Goal: Task Accomplishment & Management: Manage account settings

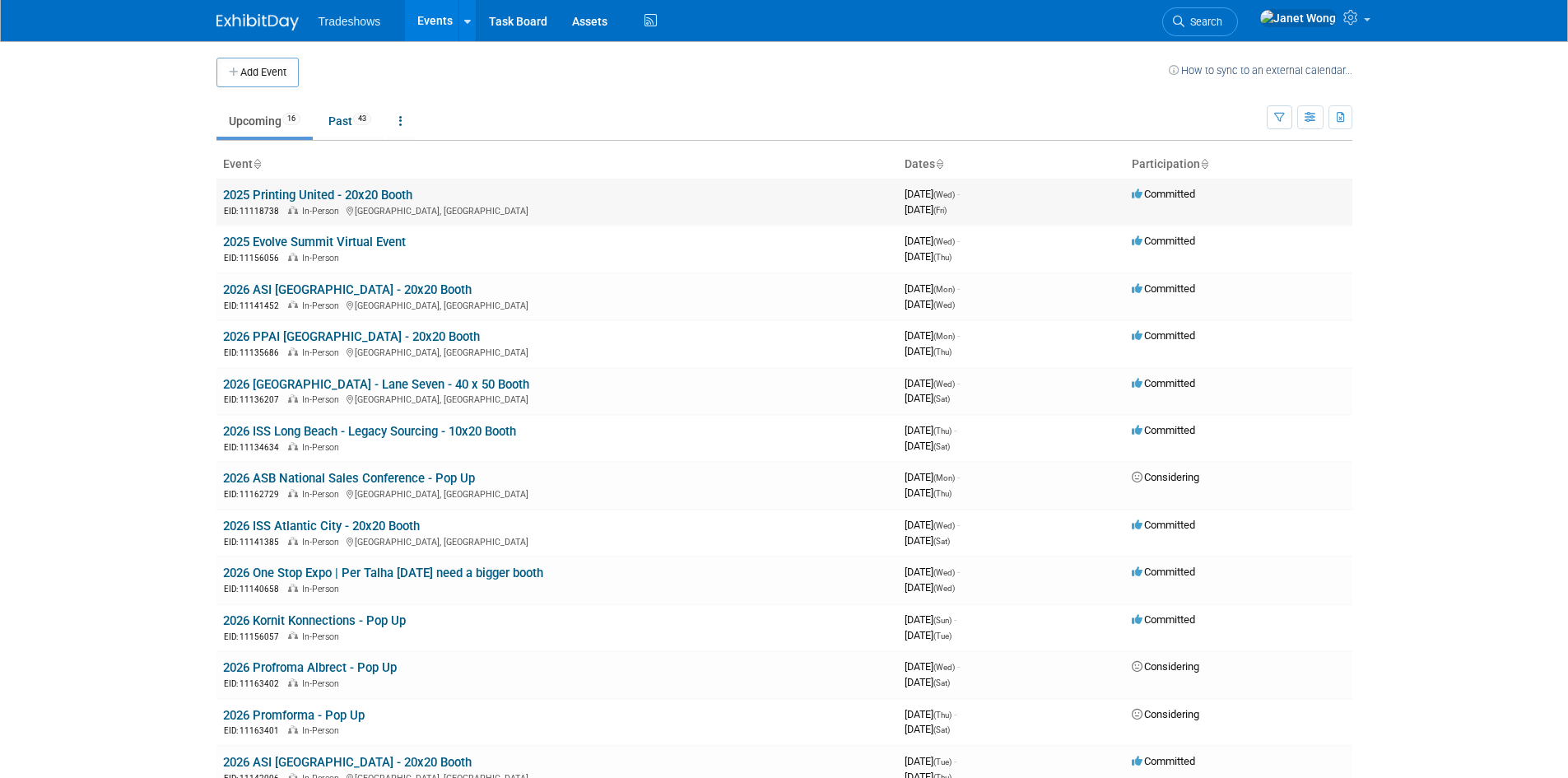
click at [308, 191] on link "2025 Printing United - 20x20 Booth" at bounding box center [318, 196] width 190 height 15
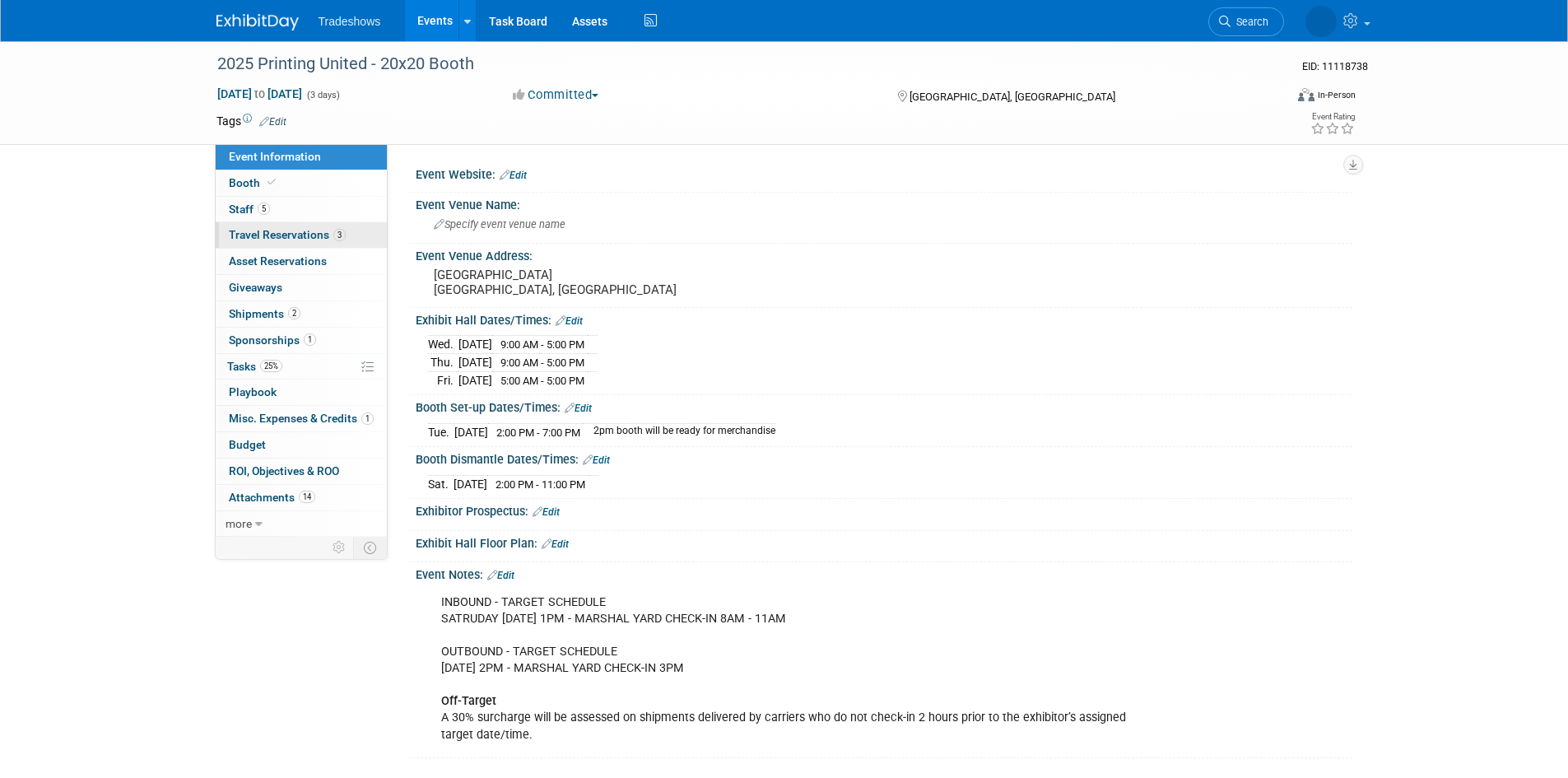
click at [295, 230] on span "Travel Reservations 3" at bounding box center [287, 235] width 116 height 13
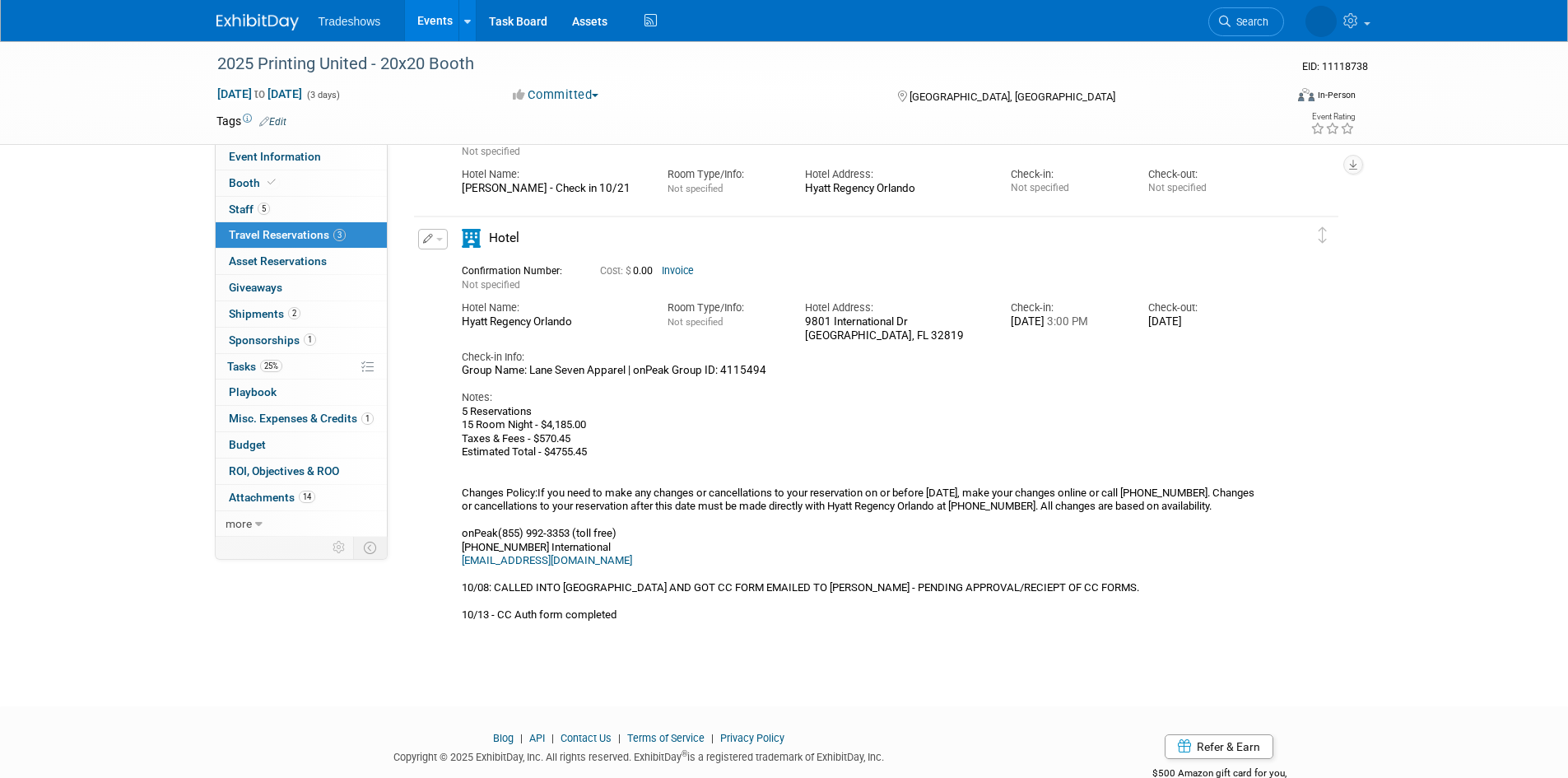
scroll to position [390, 0]
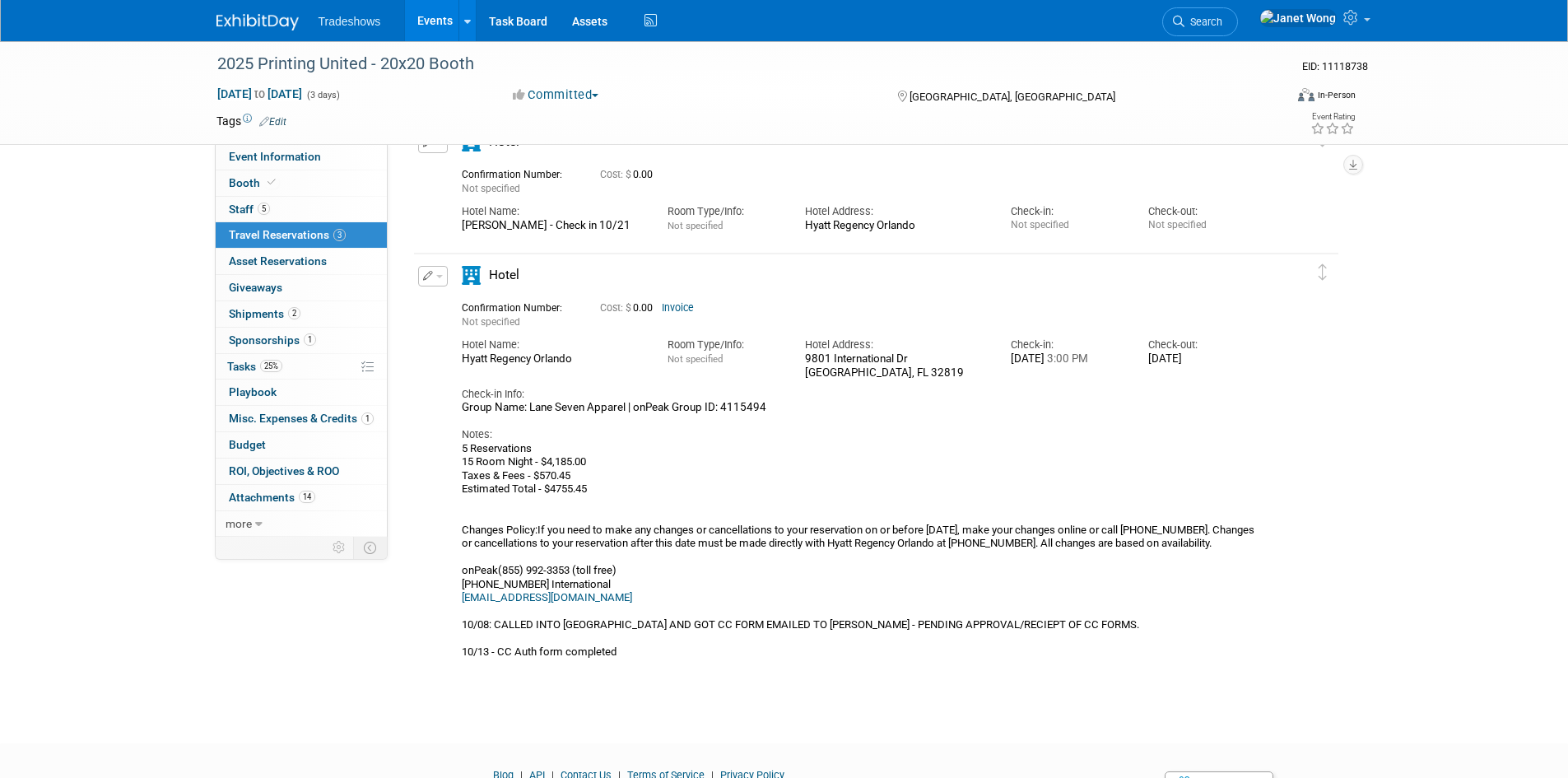
click at [436, 272] on button "button" at bounding box center [433, 276] width 30 height 21
click at [458, 302] on button "Edit Reservation" at bounding box center [488, 305] width 139 height 24
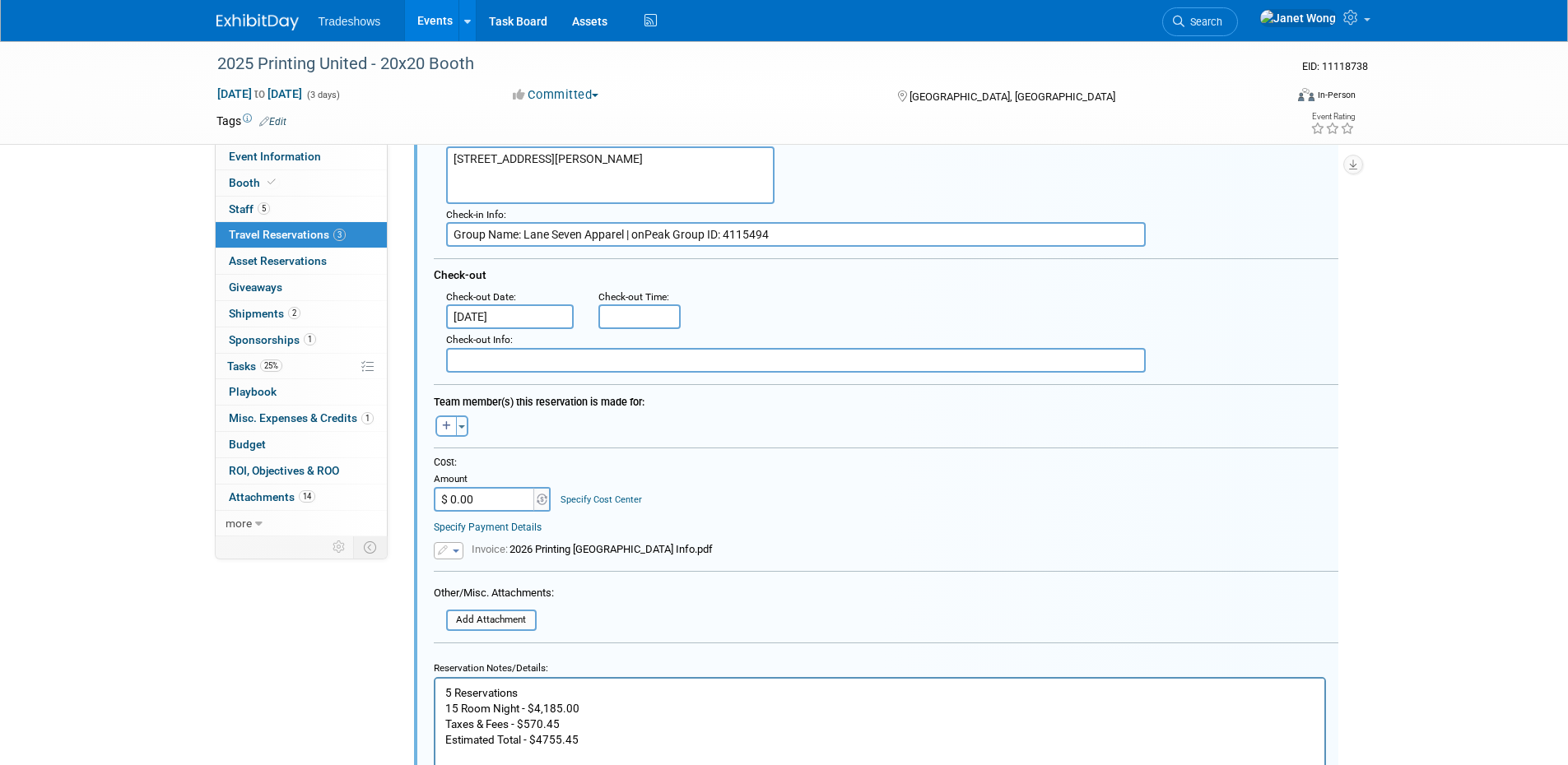
scroll to position [952, 0]
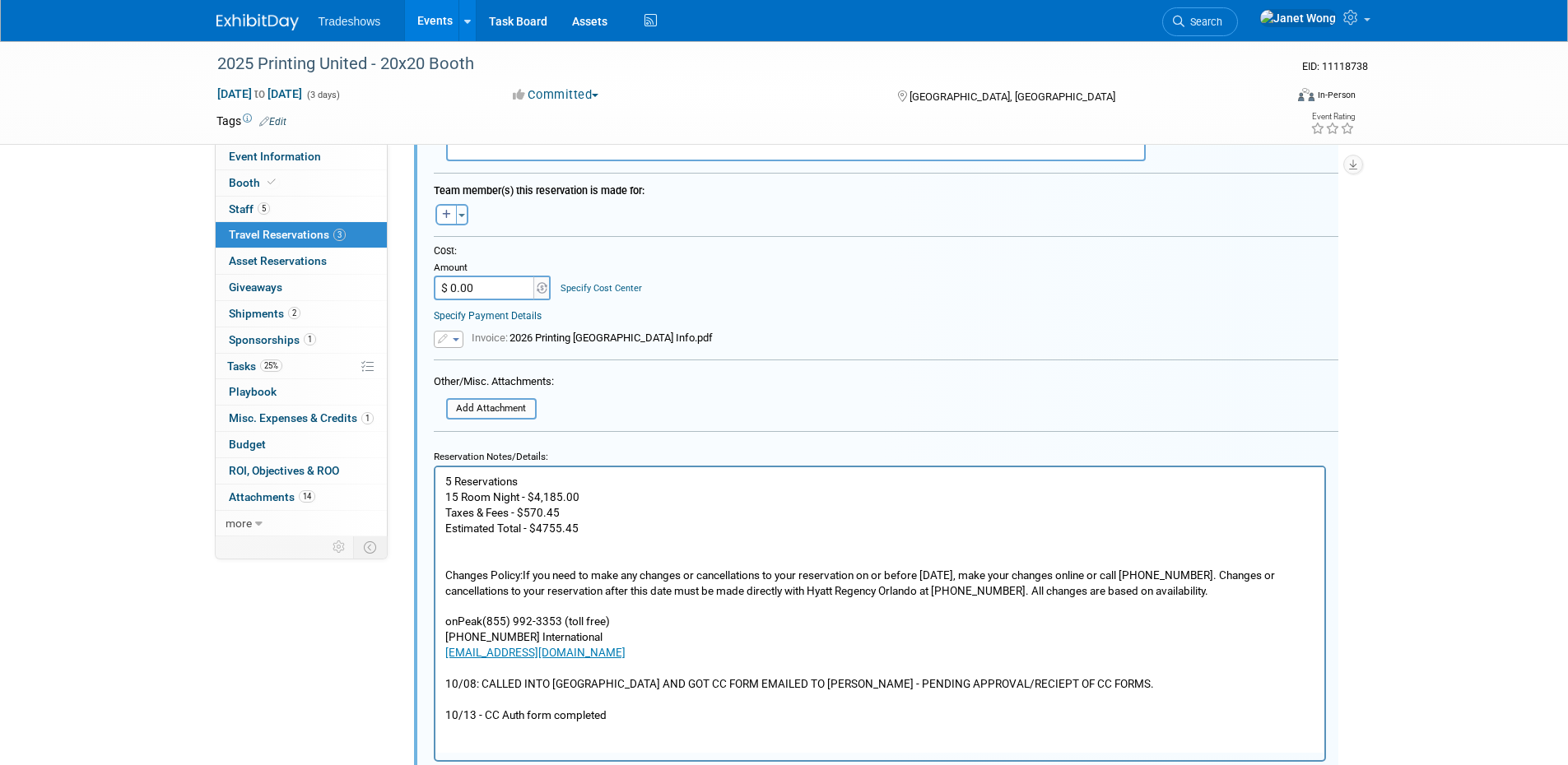
click at [948, 688] on p "5 Reservations 15 Room Night - $4,185.00 Taxes & Fees - $570.45 Estimated Total…" at bounding box center [879, 598] width 870 height 249
drag, startPoint x: 1083, startPoint y: 682, endPoint x: 846, endPoint y: 684, distance: 237.0
click at [846, 684] on p "5 Reservations 15 Room Night - $4,185.00 Taxes & Fees - $570.45 Estimated Total…" at bounding box center [879, 598] width 870 height 249
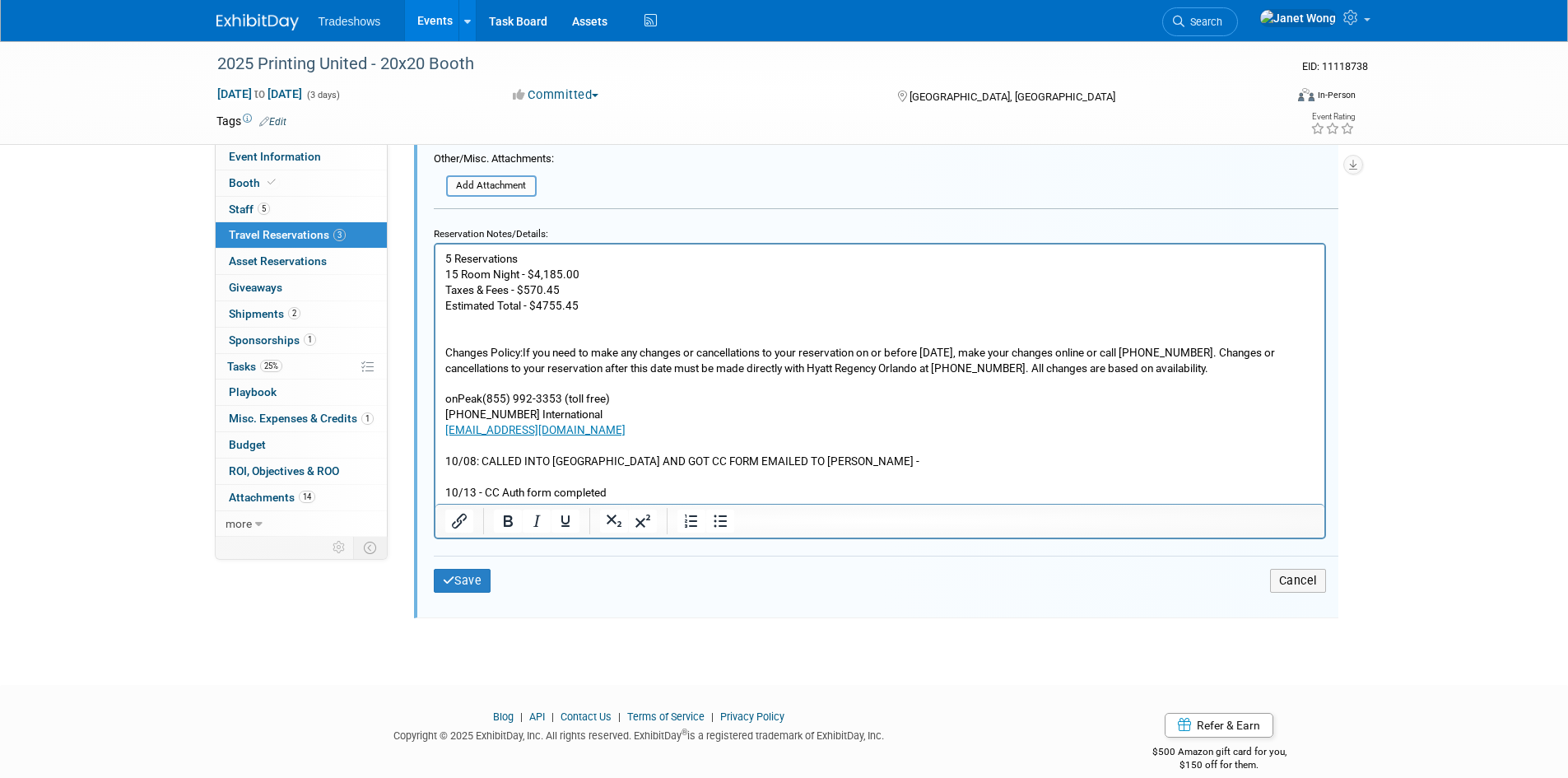
scroll to position [1200, 0]
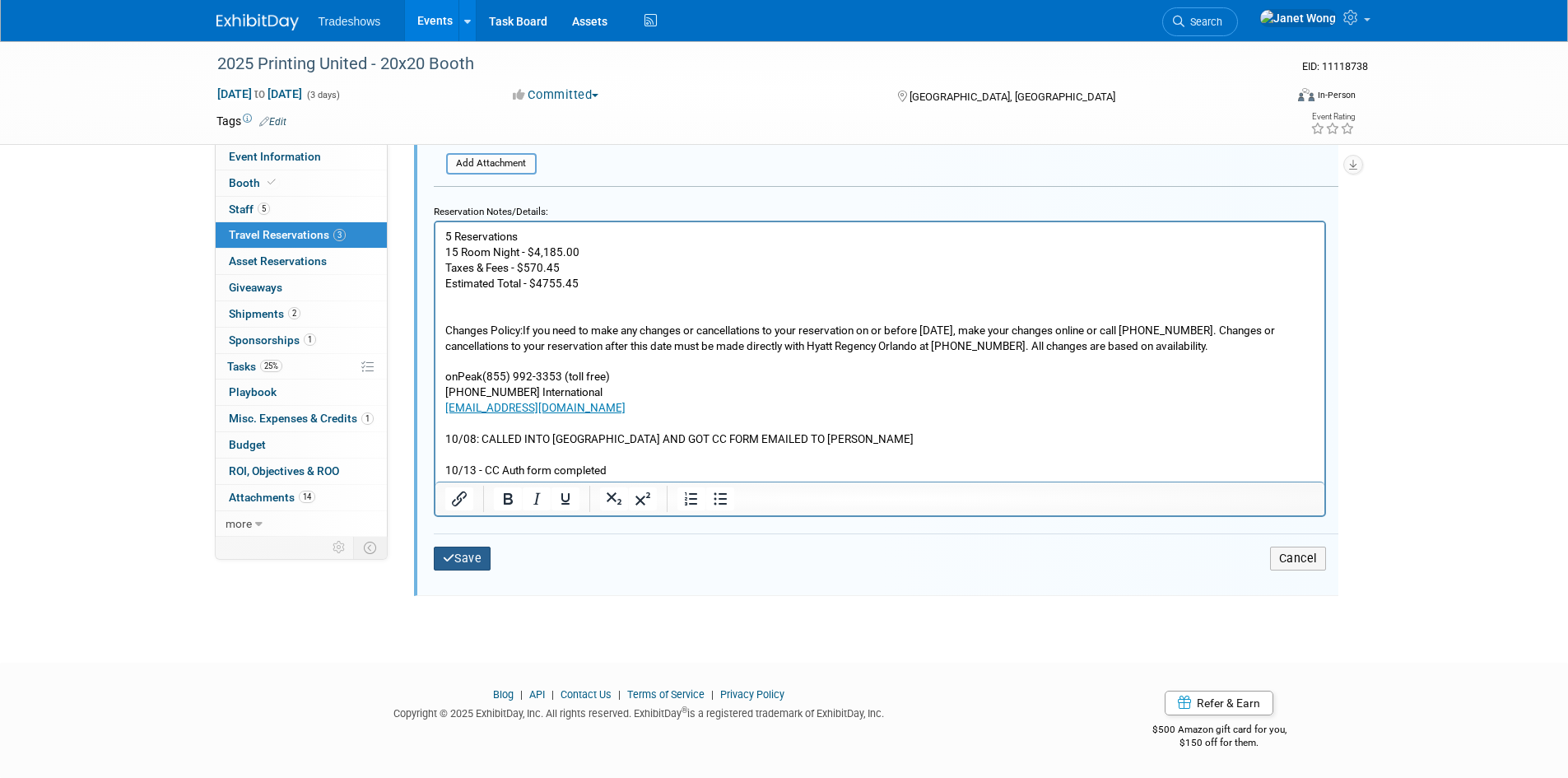
click at [481, 559] on button "Save" at bounding box center [462, 558] width 57 height 24
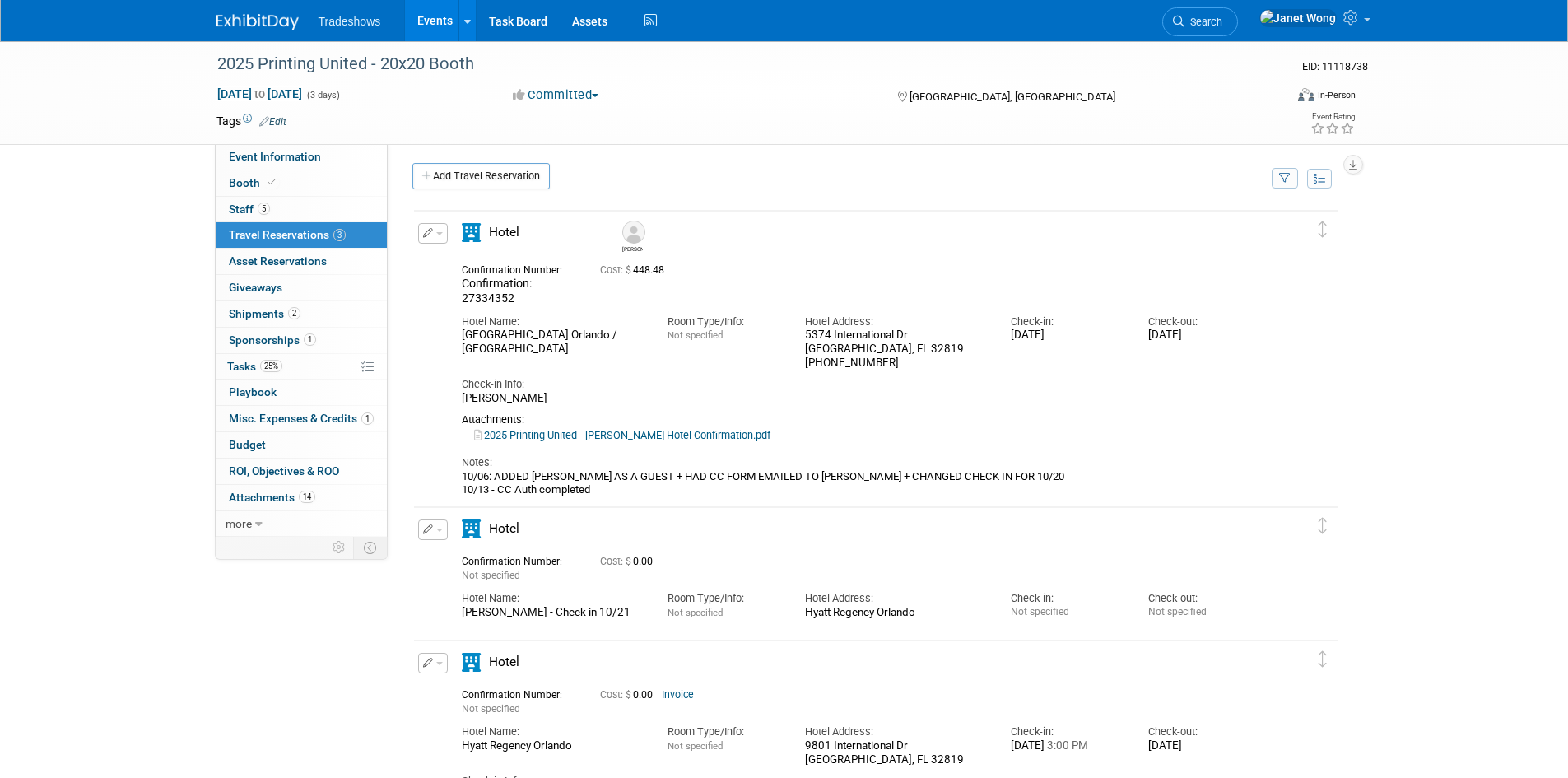
scroll to position [0, 0]
click at [275, 312] on span "Shipments 2" at bounding box center [265, 314] width 72 height 13
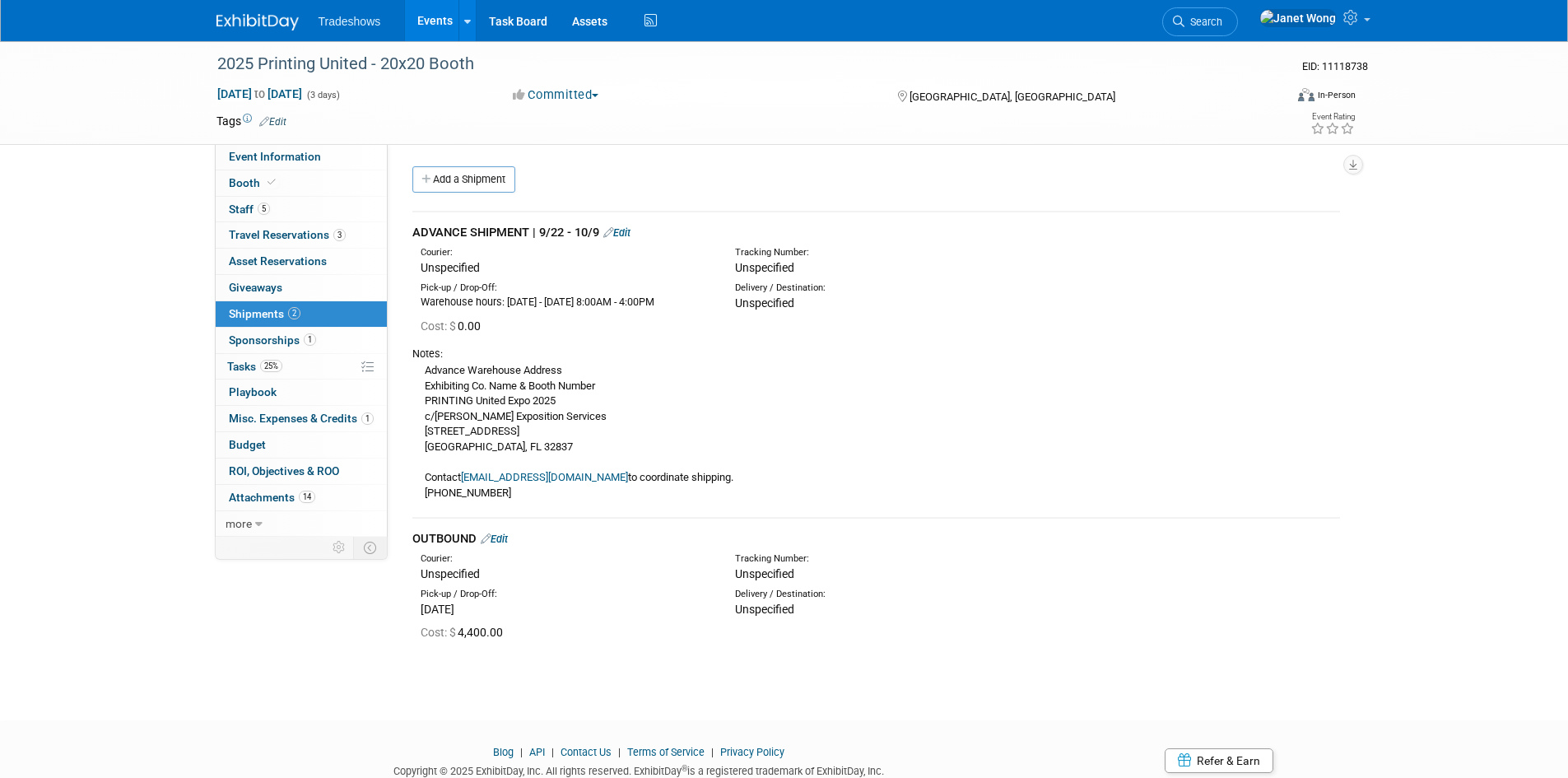
click at [451, 24] on link "Events" at bounding box center [435, 20] width 60 height 41
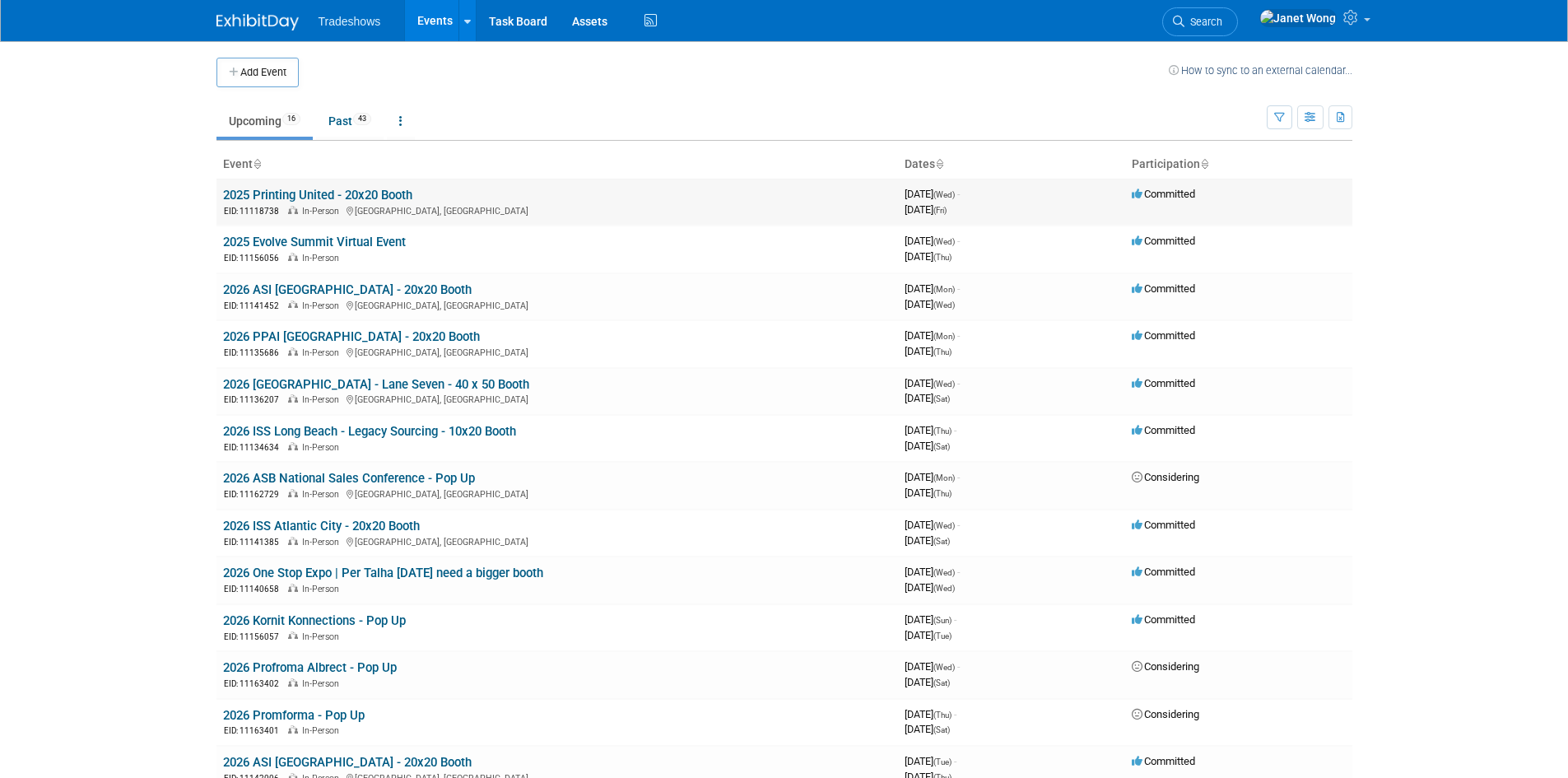
click at [323, 194] on link "2025 Printing United - 20x20 Booth" at bounding box center [318, 196] width 190 height 15
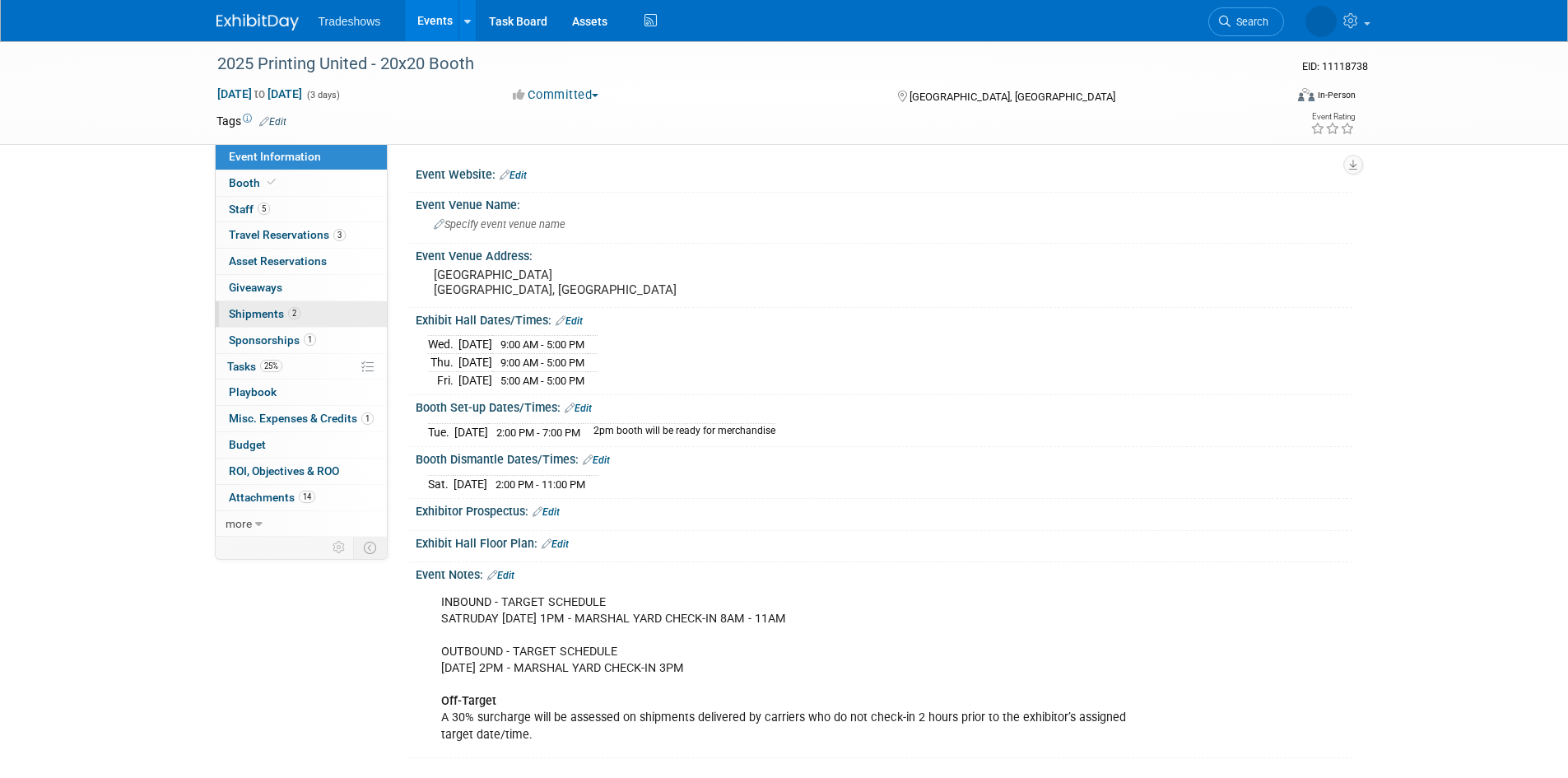
click at [279, 315] on span "Shipments 2" at bounding box center [265, 314] width 72 height 13
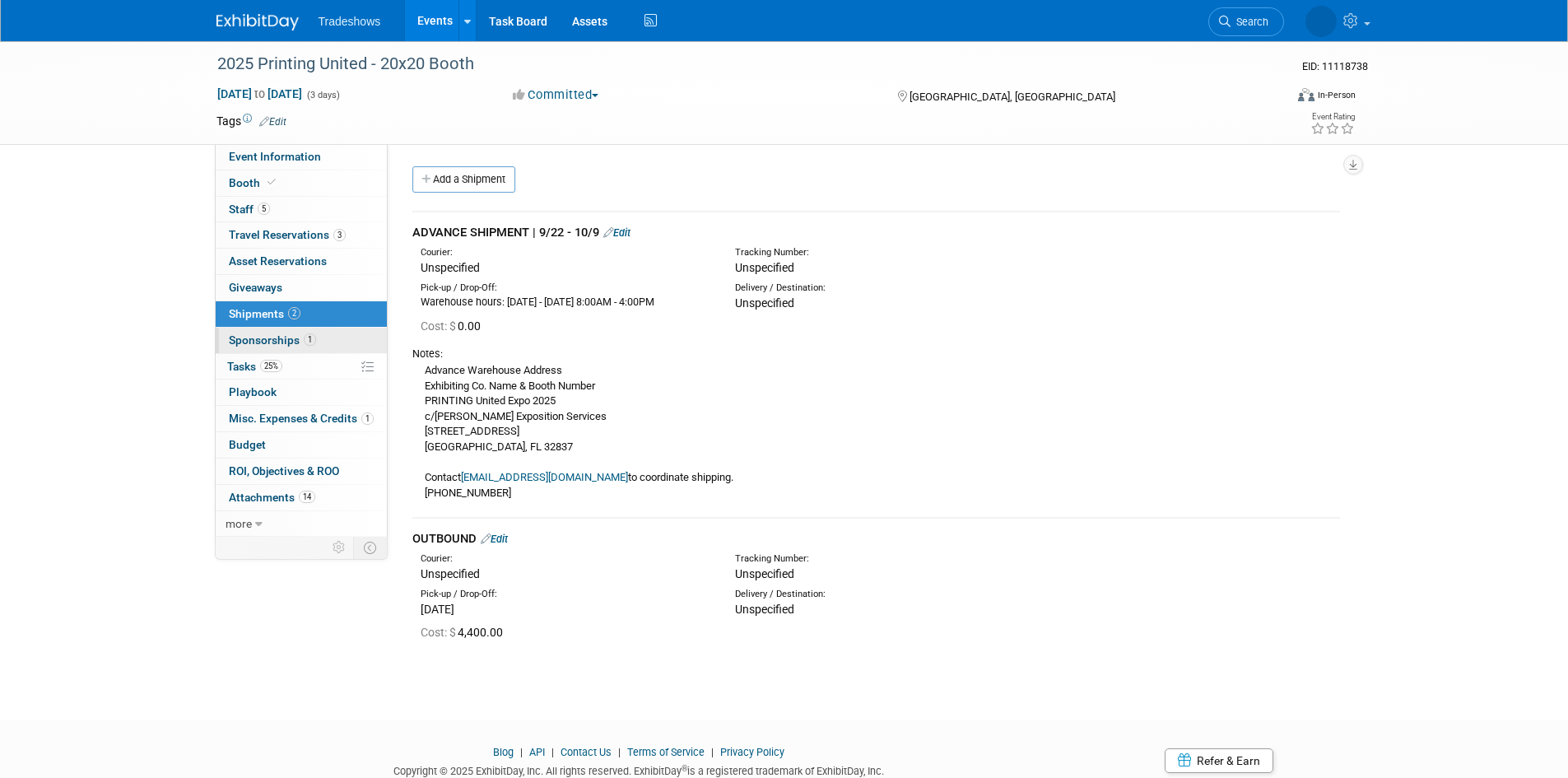
click at [270, 347] on link "1 Sponsorships 1" at bounding box center [301, 340] width 171 height 26
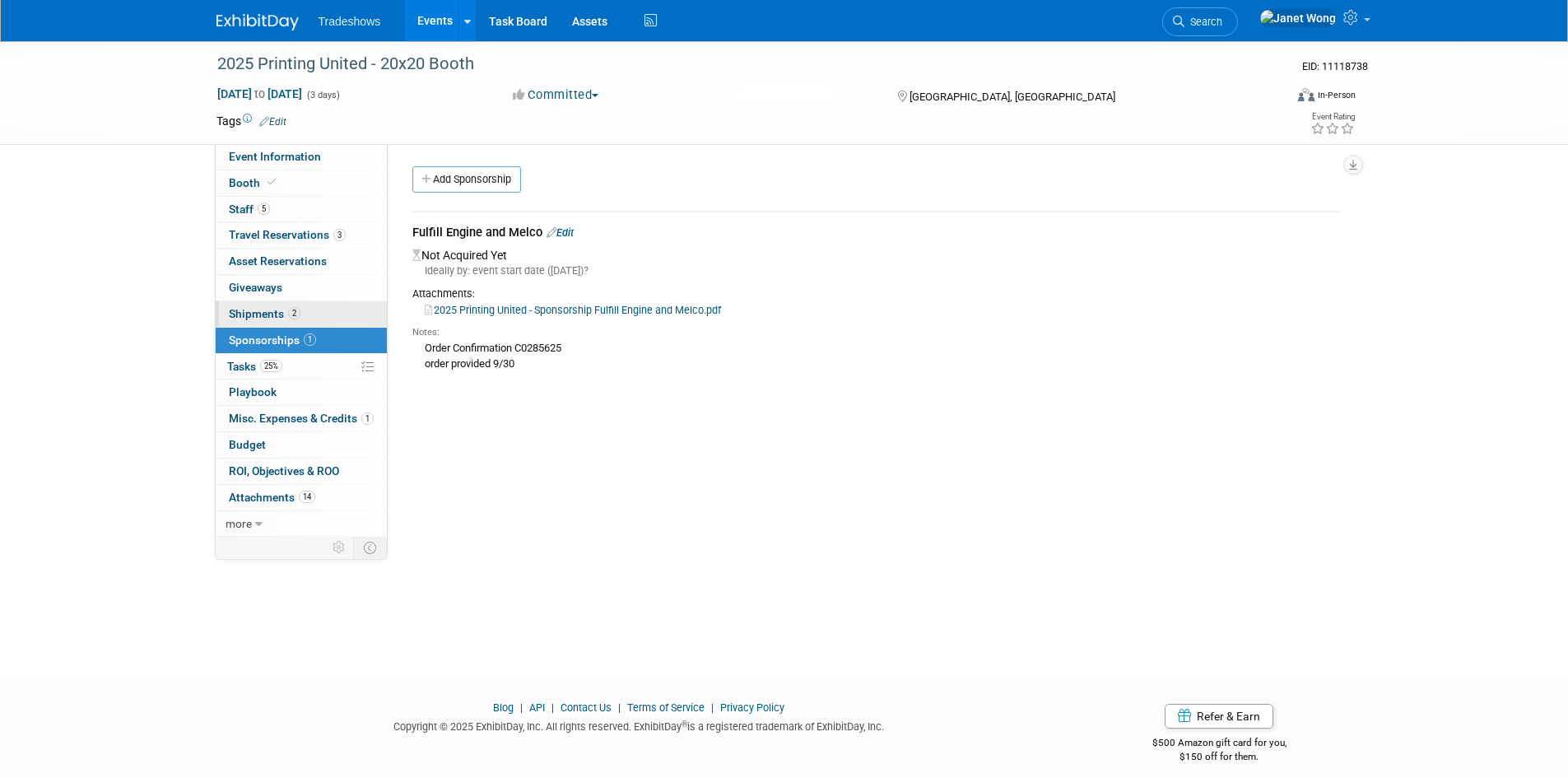
click at [333, 313] on link "2 Shipments 2" at bounding box center [301, 314] width 171 height 26
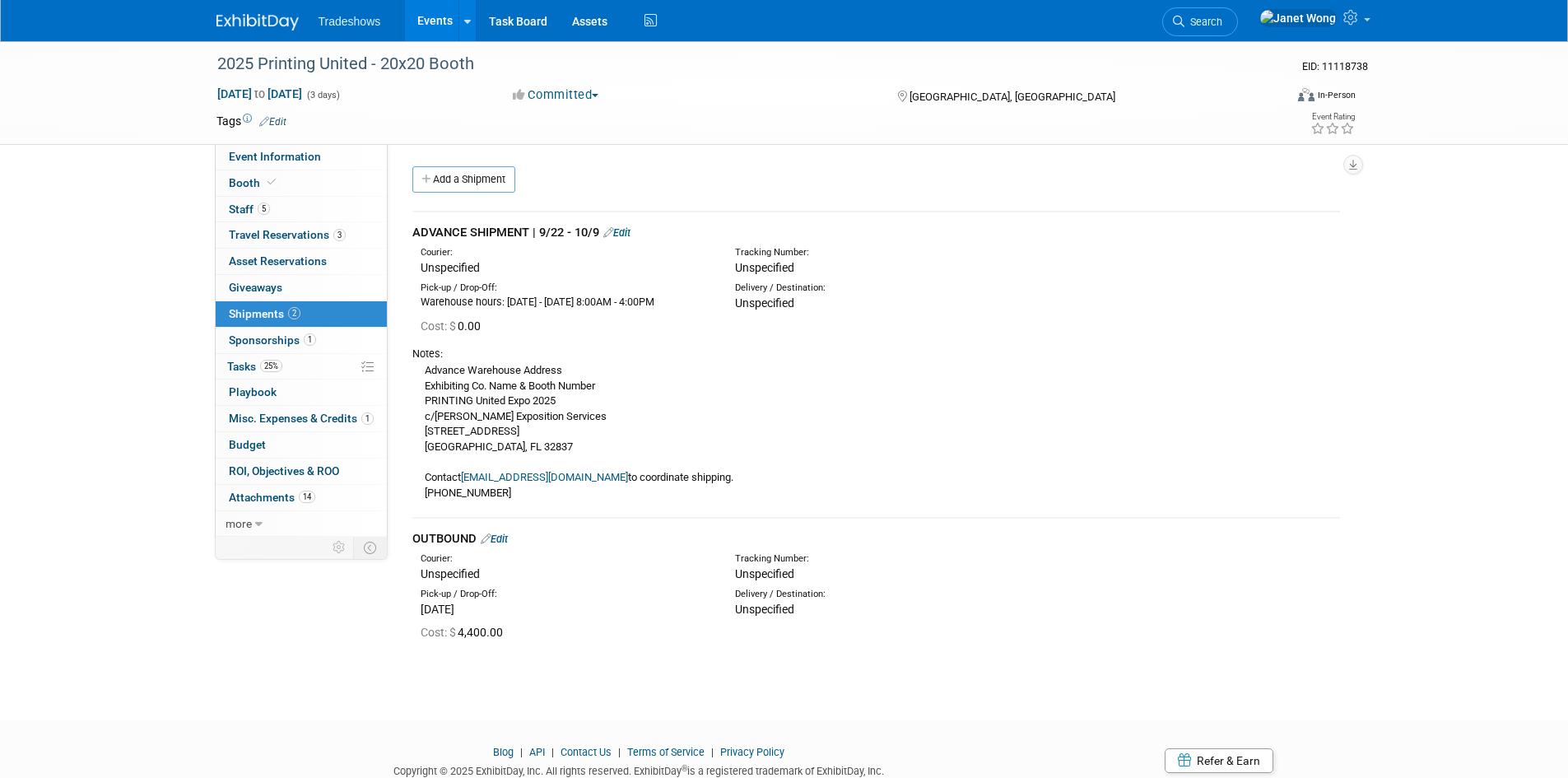
click at [507, 543] on link "Edit" at bounding box center [494, 538] width 27 height 12
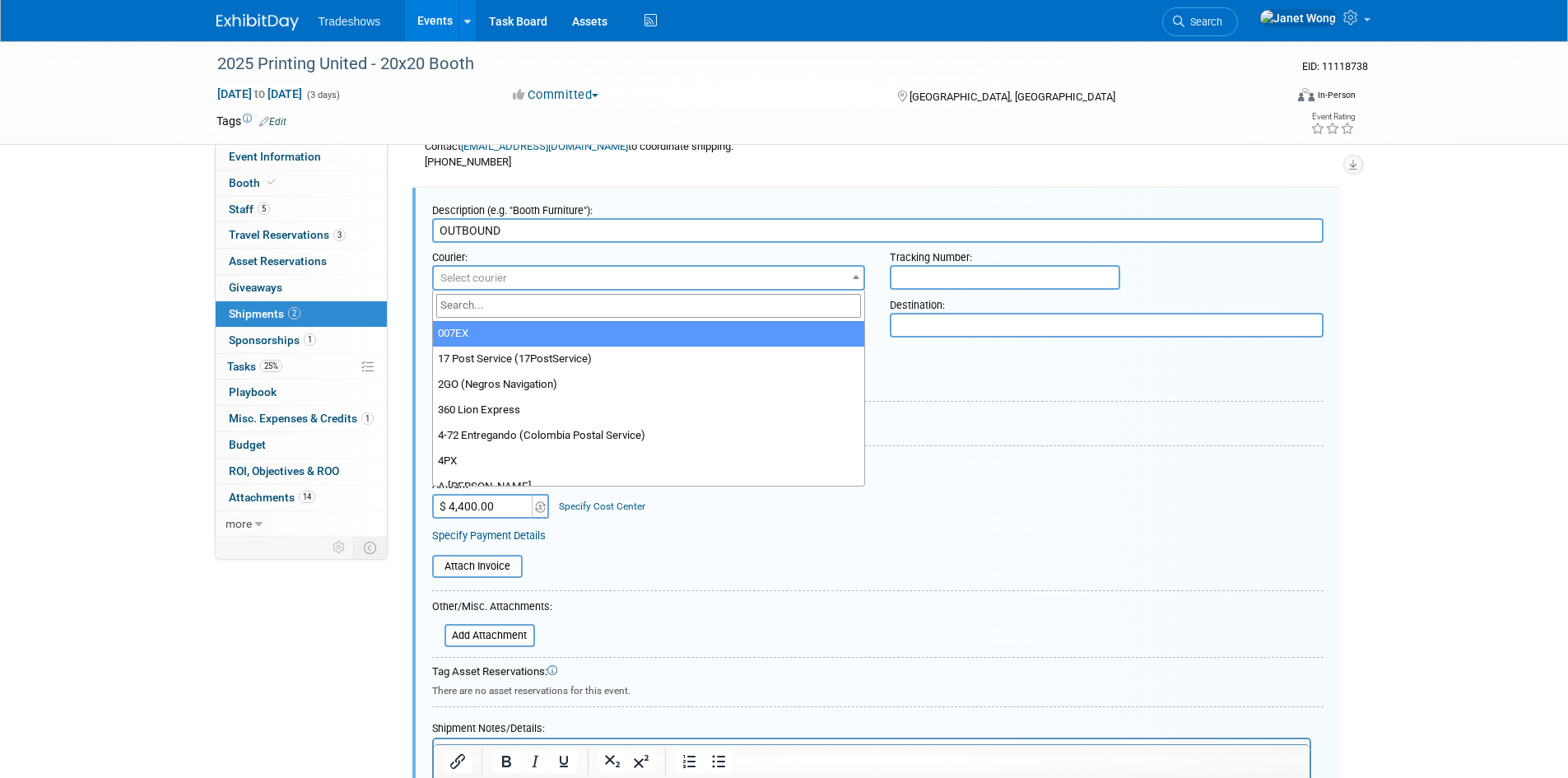
click at [517, 273] on span "Select courier" at bounding box center [648, 279] width 430 height 23
type input "C"
click at [957, 278] on input "text" at bounding box center [1005, 278] width 230 height 25
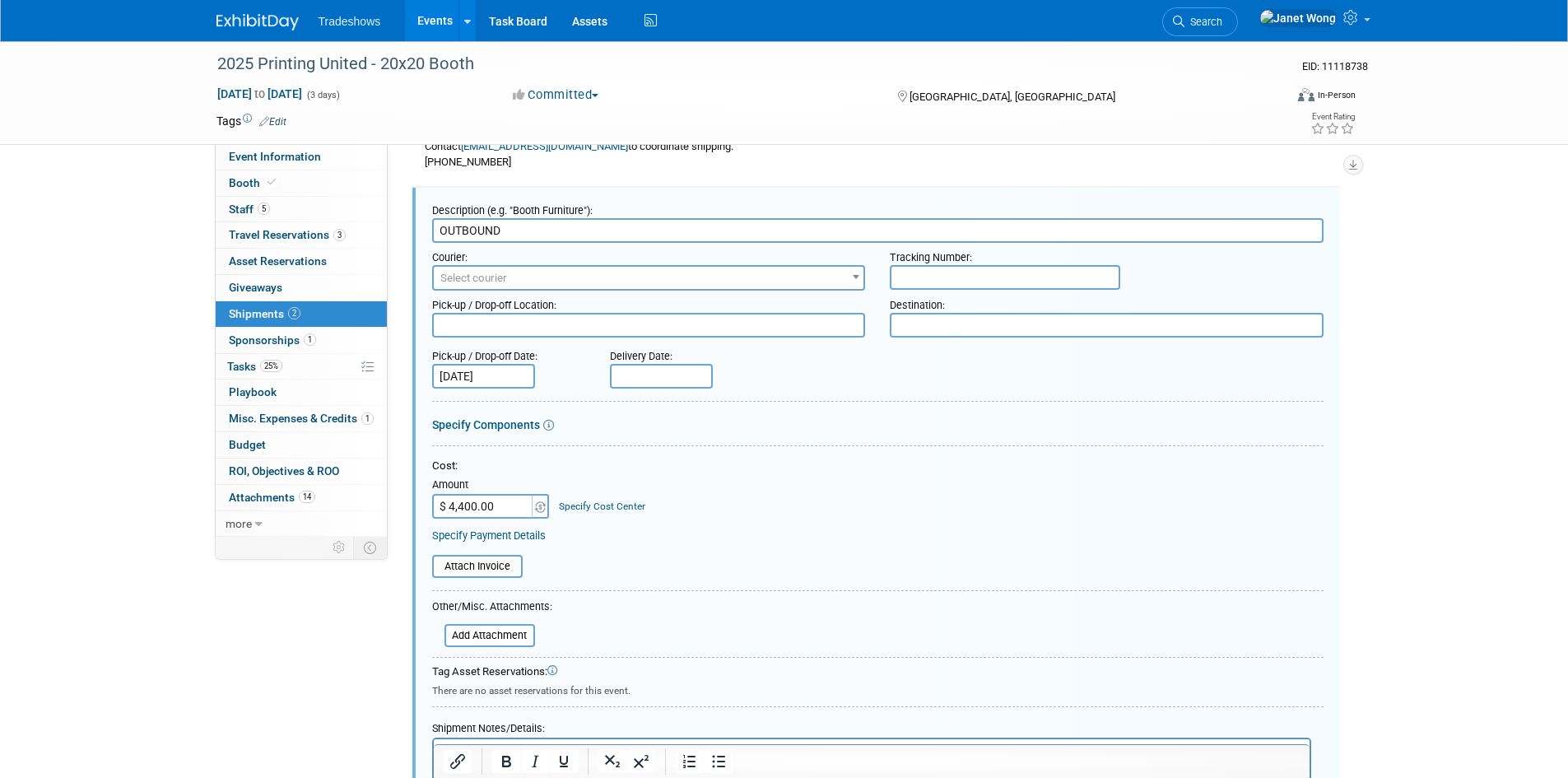
type input "V"
type input "CALWAY LOGISTICS"
click at [799, 334] on textarea at bounding box center [648, 325] width 433 height 25
click at [522, 321] on textarea at bounding box center [648, 325] width 433 height 25
paste textarea "LANE SEVEN APPAREL 5082 4th Street"
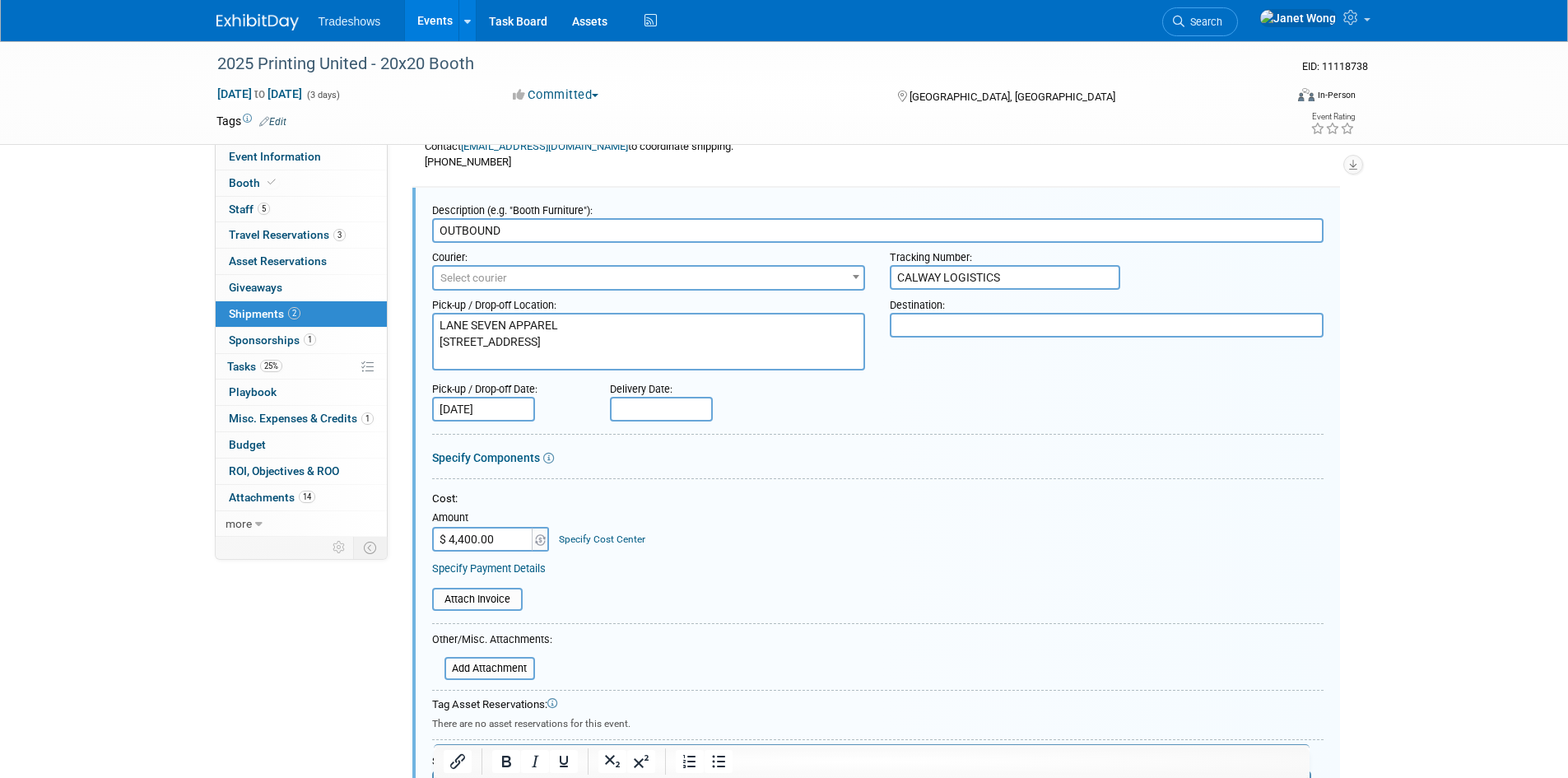
click at [484, 358] on textarea "LANE SEVEN APPAREL 5082 4th Street" at bounding box center [648, 341] width 433 height 57
paste textarea "Irwindale, CA 91706"
click at [461, 354] on textarea "LANE SEVEN APPAREL 5082 4th Street Irwindale, CA 91706" at bounding box center [648, 341] width 433 height 57
click at [567, 342] on textarea "LANE SEVEN APPAREL 5082 4th Street Irwindale, CA 91706" at bounding box center [648, 341] width 433 height 57
click at [498, 347] on textarea "LANE SEVEN APPAREL 5082 4th Street Irwindale, CA 91706" at bounding box center [648, 341] width 433 height 57
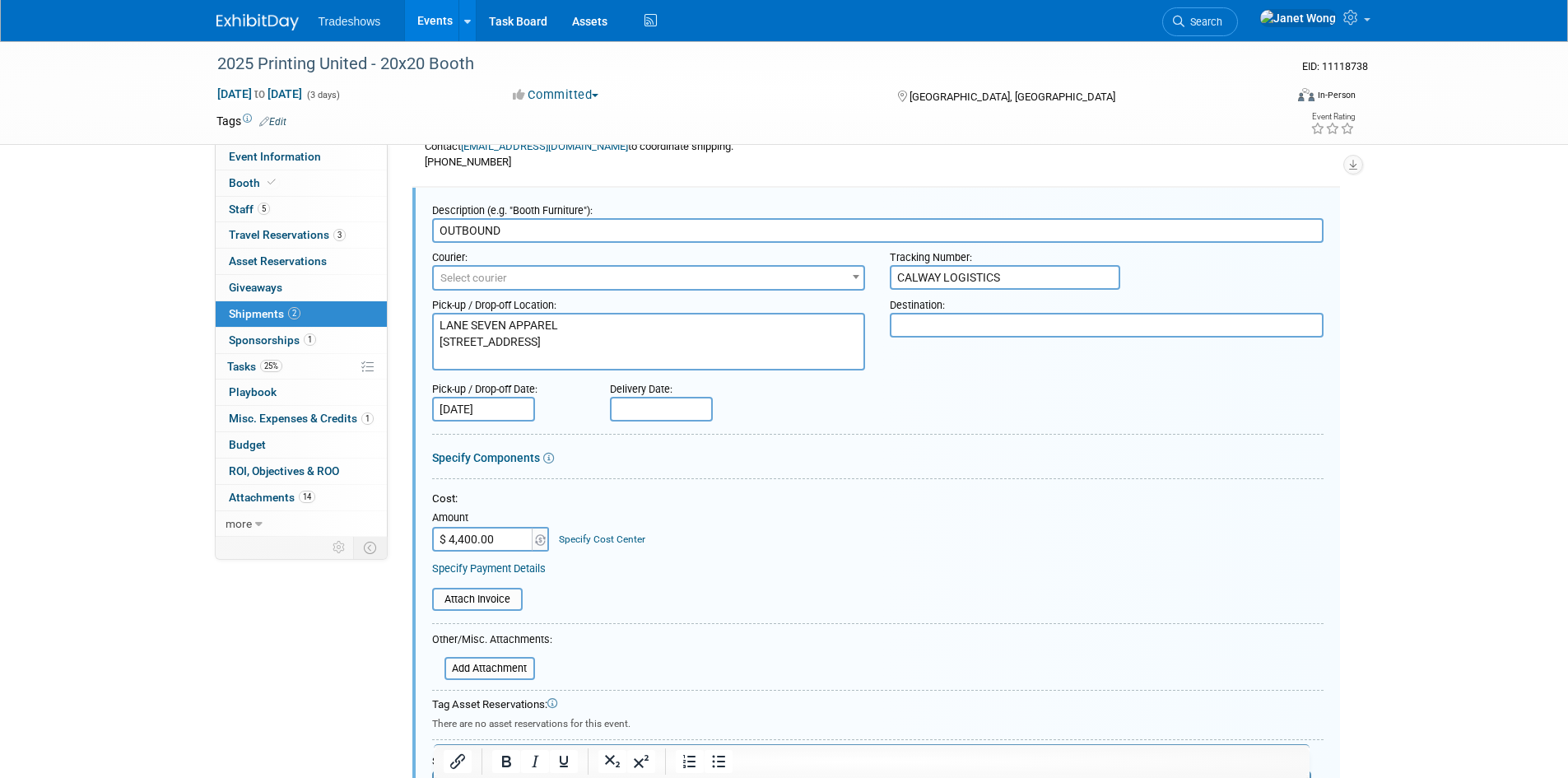
click at [650, 361] on textarea "LANE SEVEN APPAREL 5082 4th Street Irwindale, CA 91706" at bounding box center [648, 341] width 433 height 57
type textarea "LANE SEVEN APPAREL 5082 4th Street Irwindale, CA 91706"
click at [976, 323] on textarea at bounding box center [1106, 325] width 433 height 25
type textarea "LANE SEVEN APPAREL"
click at [824, 487] on form "Description (e.g. "Booth Furniture"): OUTBOUND Courier: 007EX 17 Post Service (…" at bounding box center [877, 548] width 891 height 706
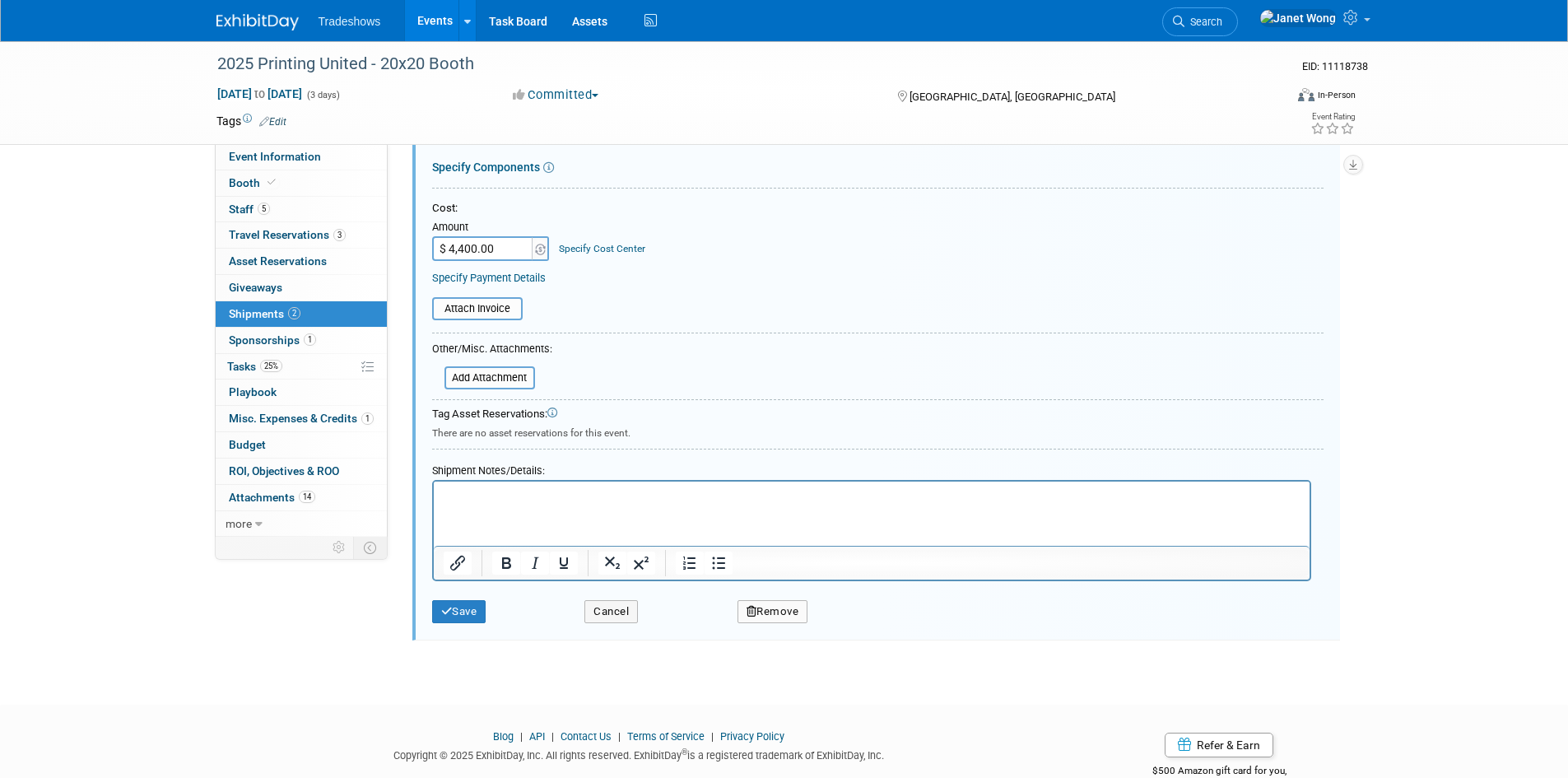
scroll to position [644, 0]
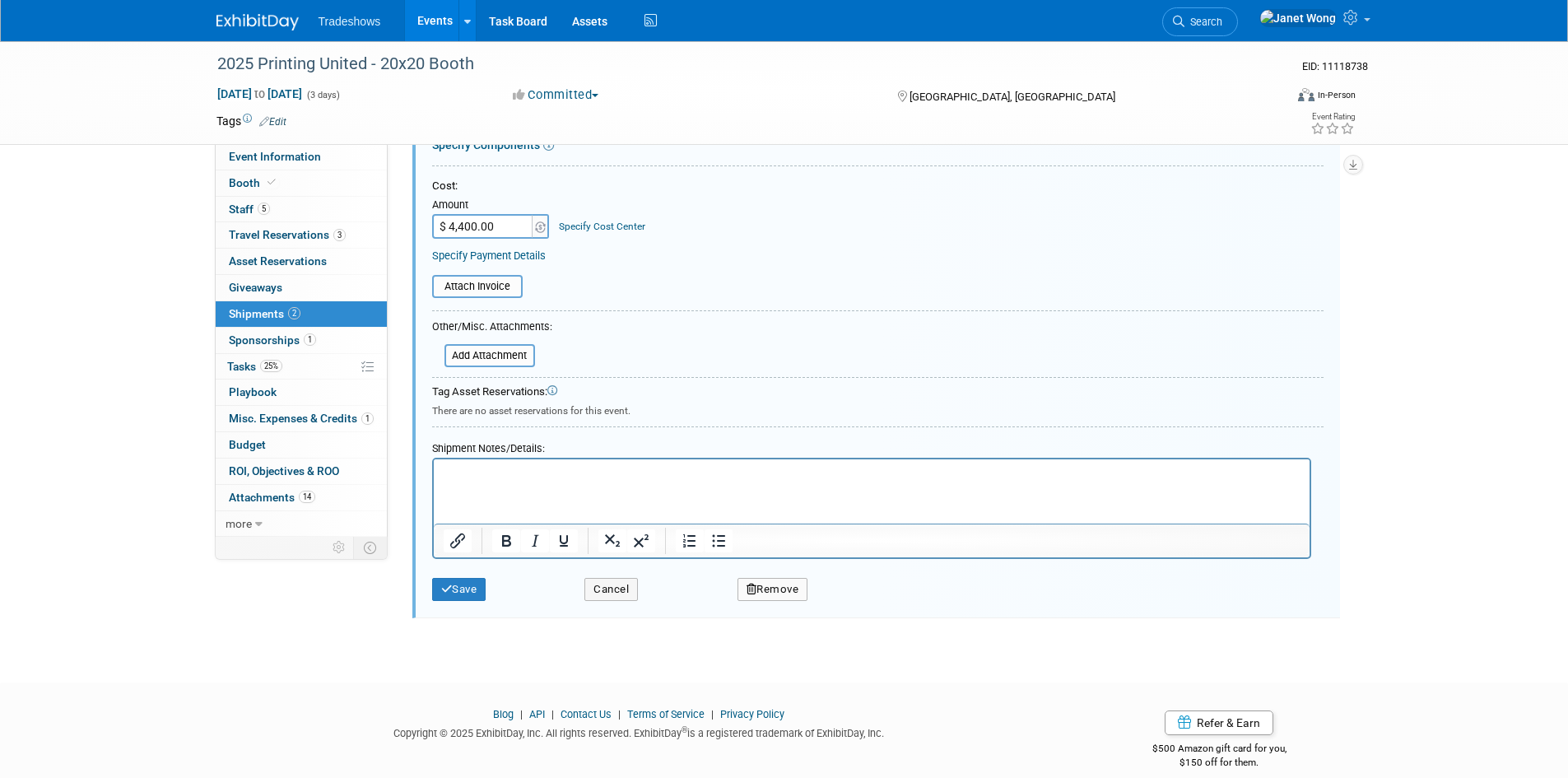
click at [522, 466] on p "Rich Text Area. Press ALT-0 for help." at bounding box center [871, 473] width 857 height 17
paste body "Rich Text Area. Press ALT-0 for help."
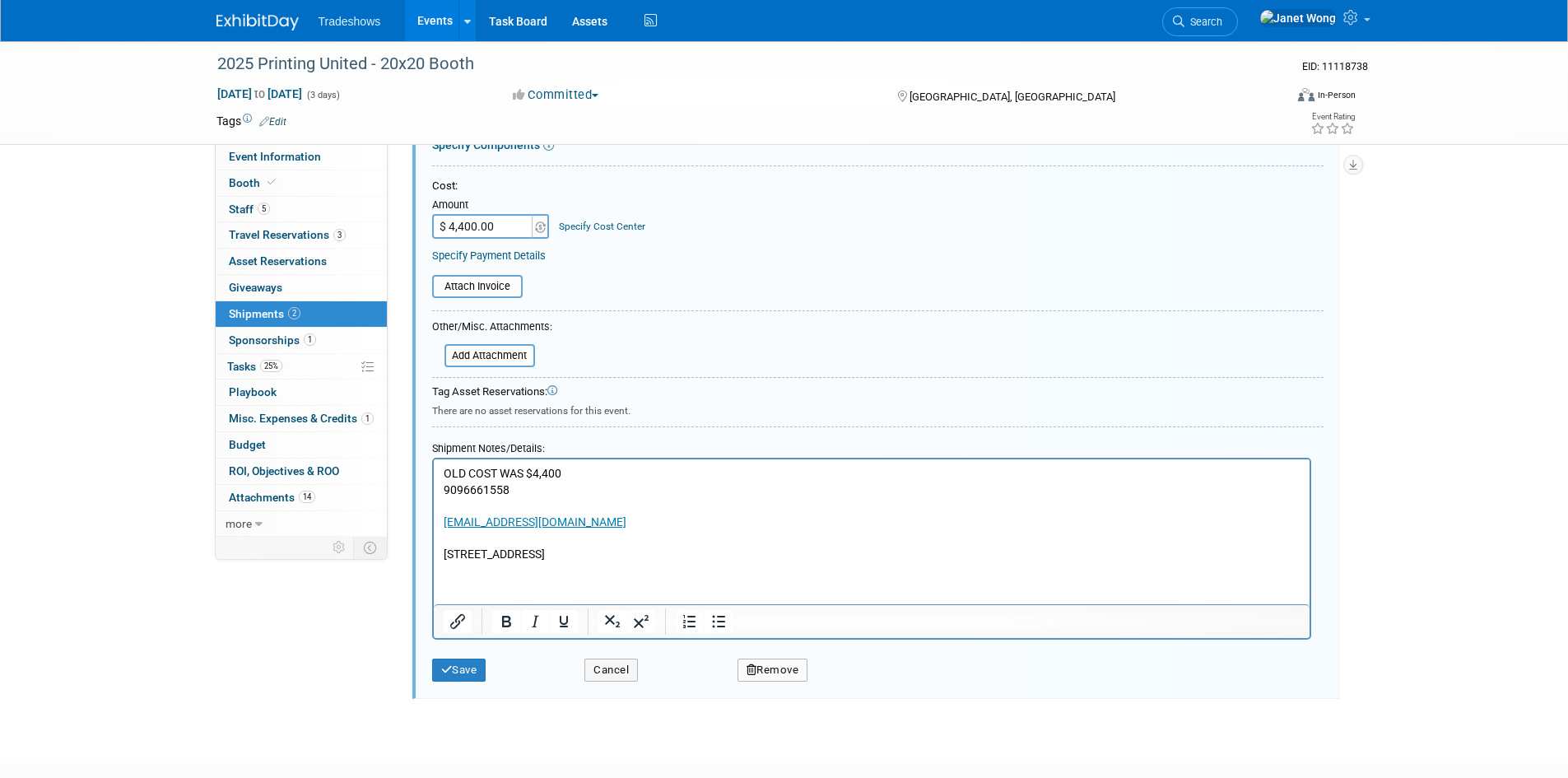
click at [587, 468] on p "OLD COST WAS $4,400" at bounding box center [871, 473] width 857 height 17
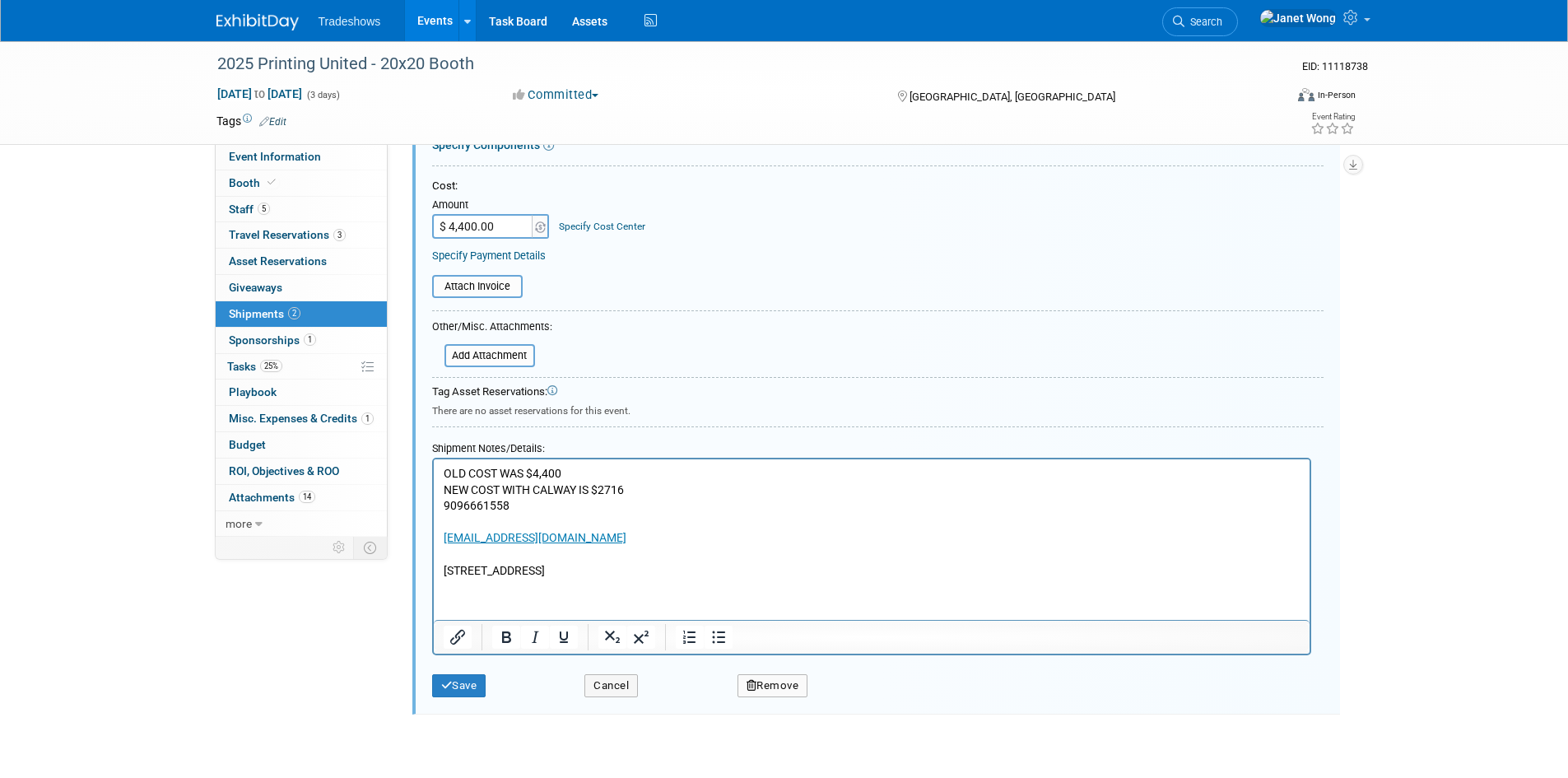
click at [605, 492] on p "NEW COST WITH CALWAY IS $2716" at bounding box center [871, 490] width 857 height 17
drag, startPoint x: 644, startPoint y: 483, endPoint x: 599, endPoint y: 490, distance: 45.5
click at [599, 490] on p "NEW COST WITH CALWAY IS $2,716" at bounding box center [871, 490] width 857 height 17
copy p "2,716"
click at [672, 369] on form "Description (e.g. "Booth Furniture"): OUTBOUND Courier: 007EX 17 Post Service (…" at bounding box center [877, 294] width 891 height 821
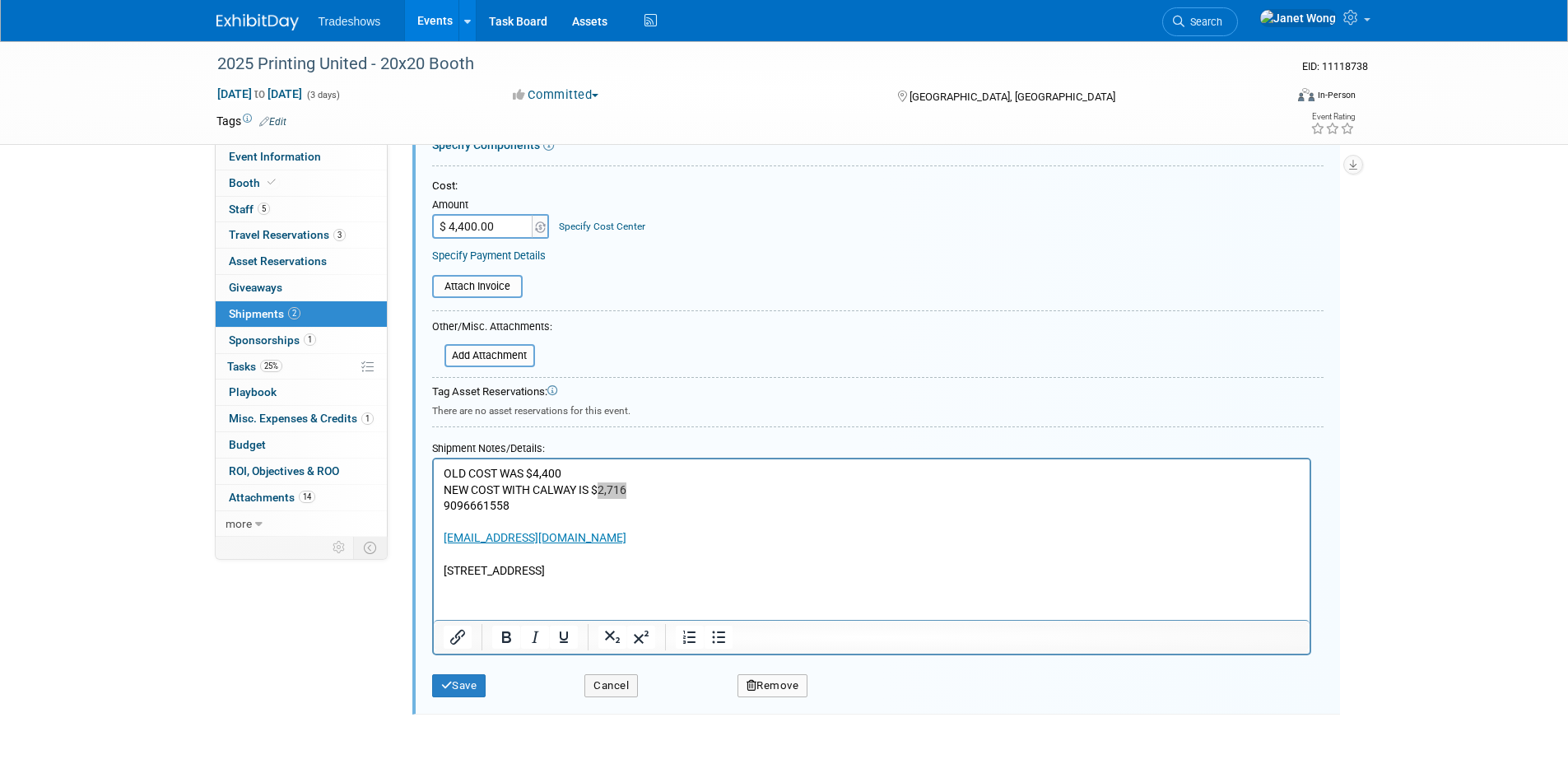
scroll to position [315, 0]
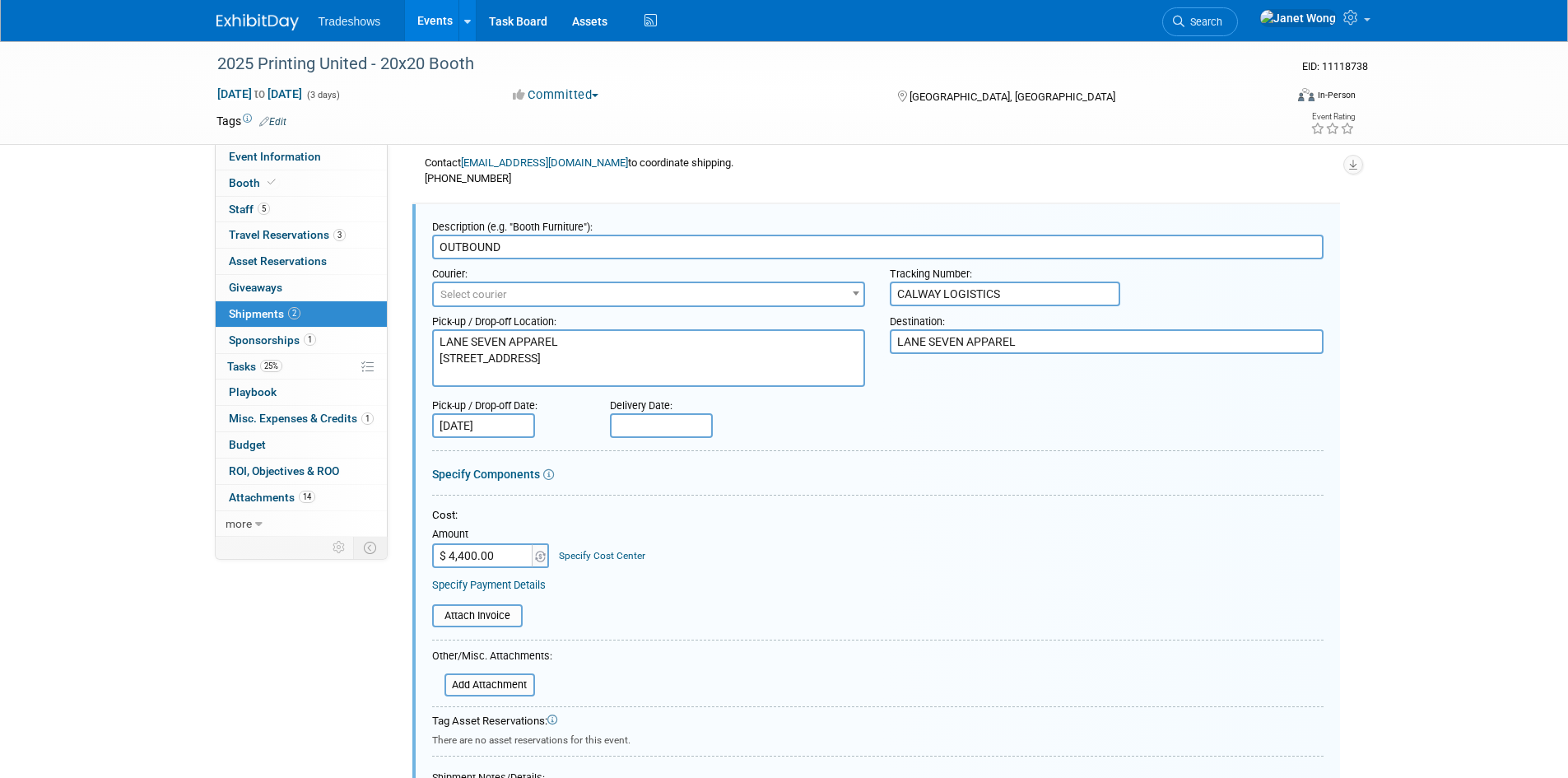
click at [512, 562] on input "$ 4,400.00" at bounding box center [483, 556] width 103 height 25
paste input "2,716"
type input "$ 2,716.00"
click at [717, 605] on table "Attach Invoice" at bounding box center [877, 616] width 891 height 23
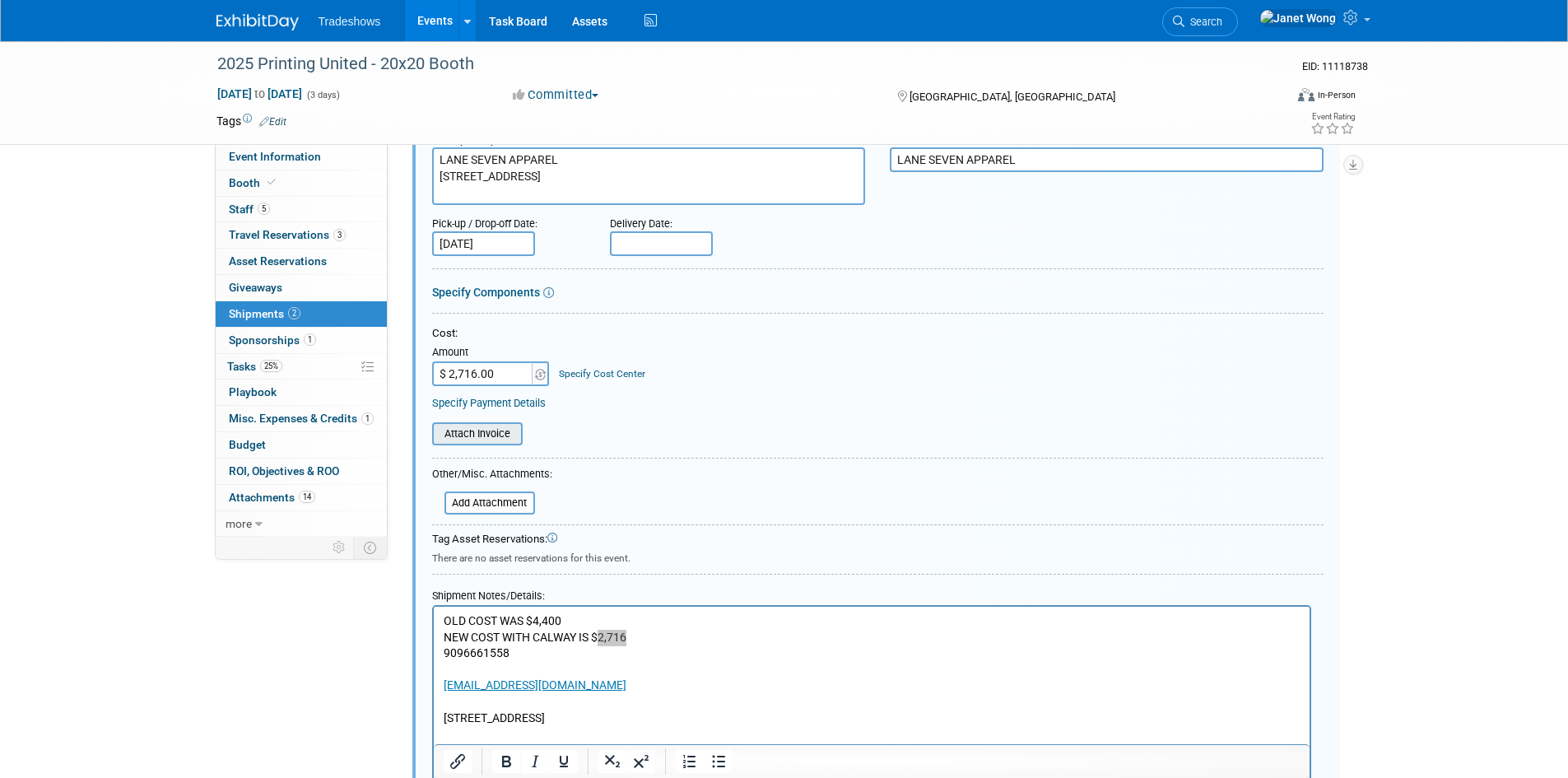
scroll to position [479, 0]
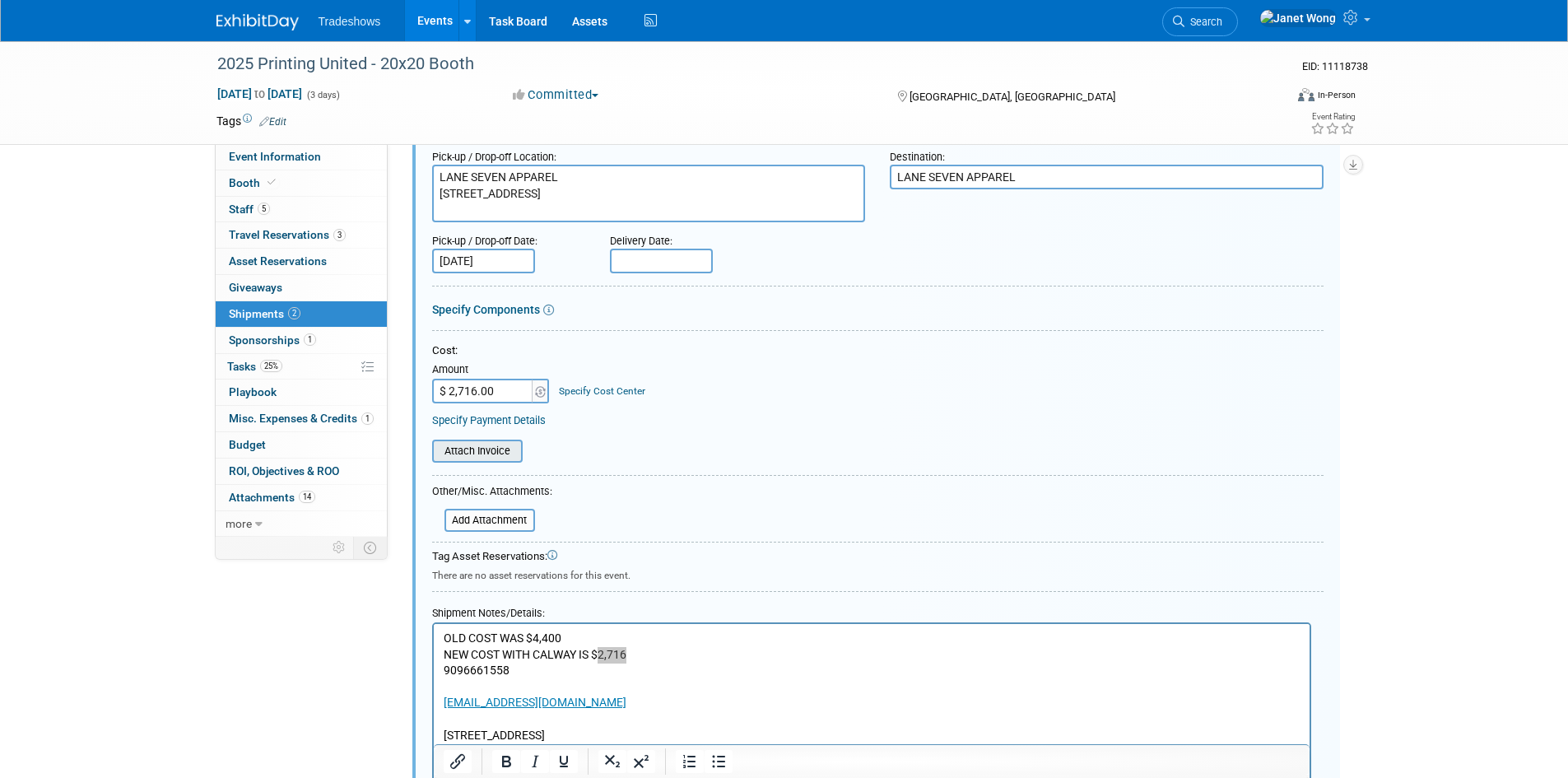
click at [500, 453] on input "file" at bounding box center [423, 451] width 195 height 20
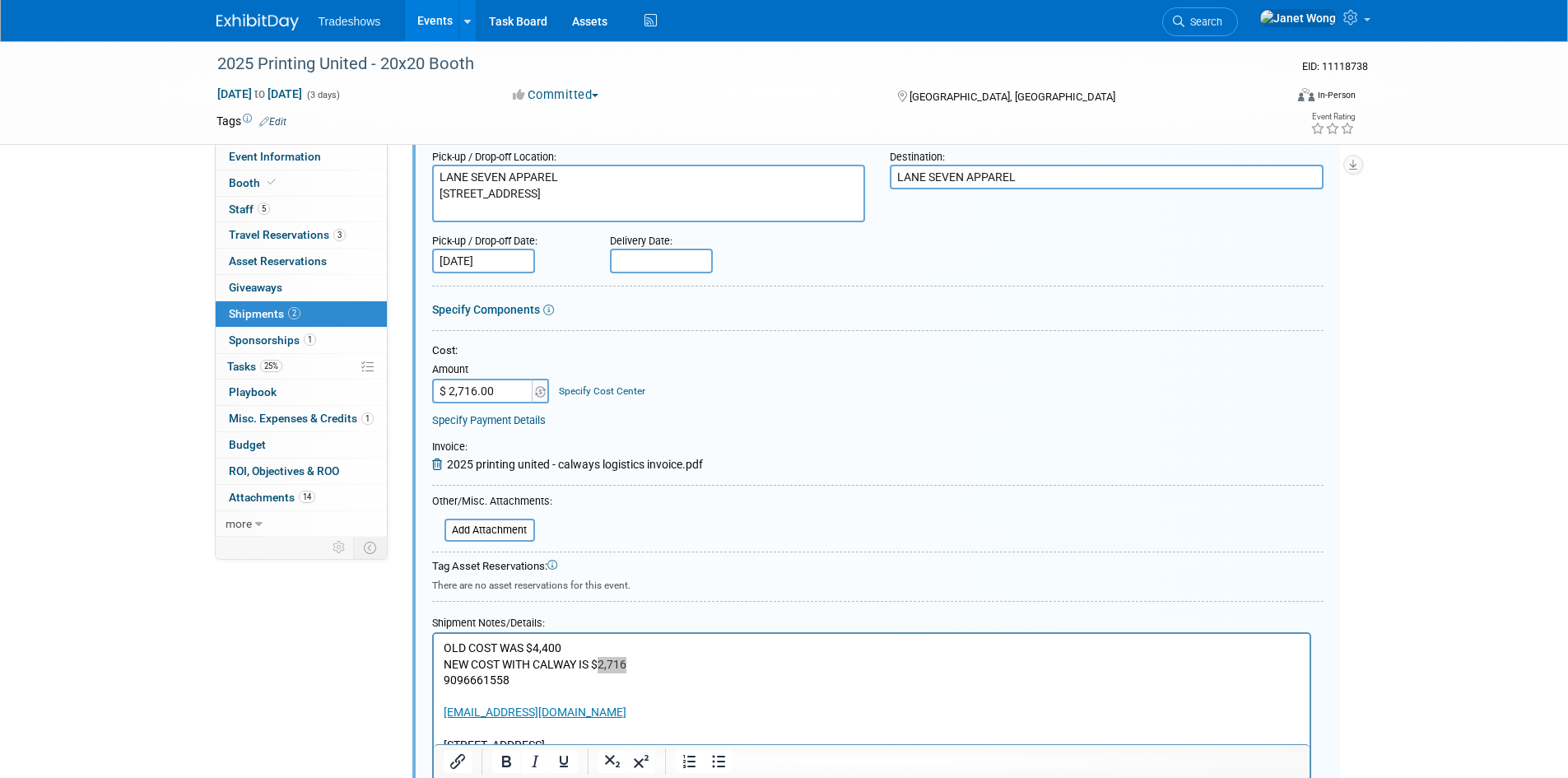
scroll to position [769, 0]
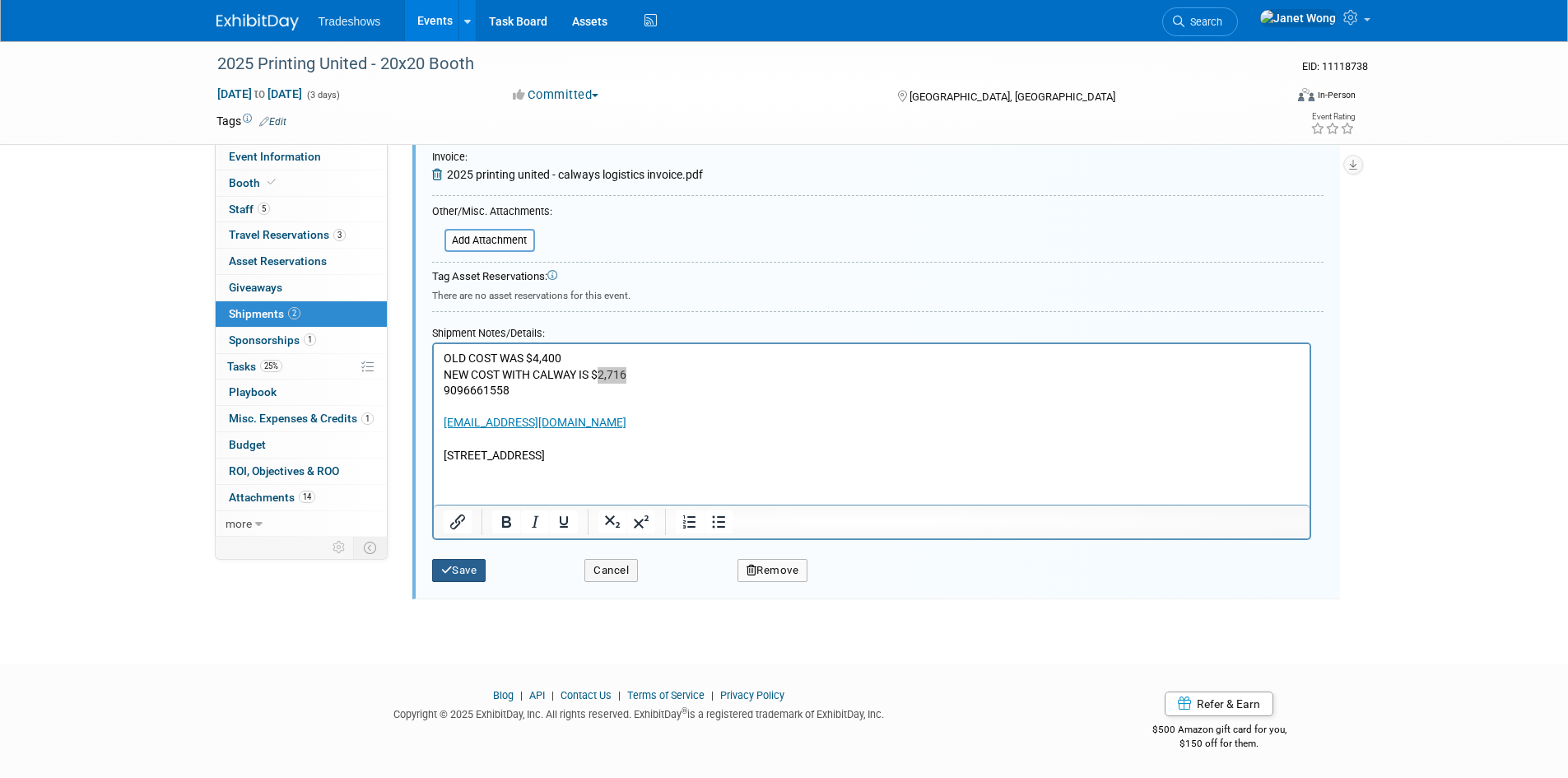
click at [480, 579] on button "Save" at bounding box center [458, 571] width 54 height 23
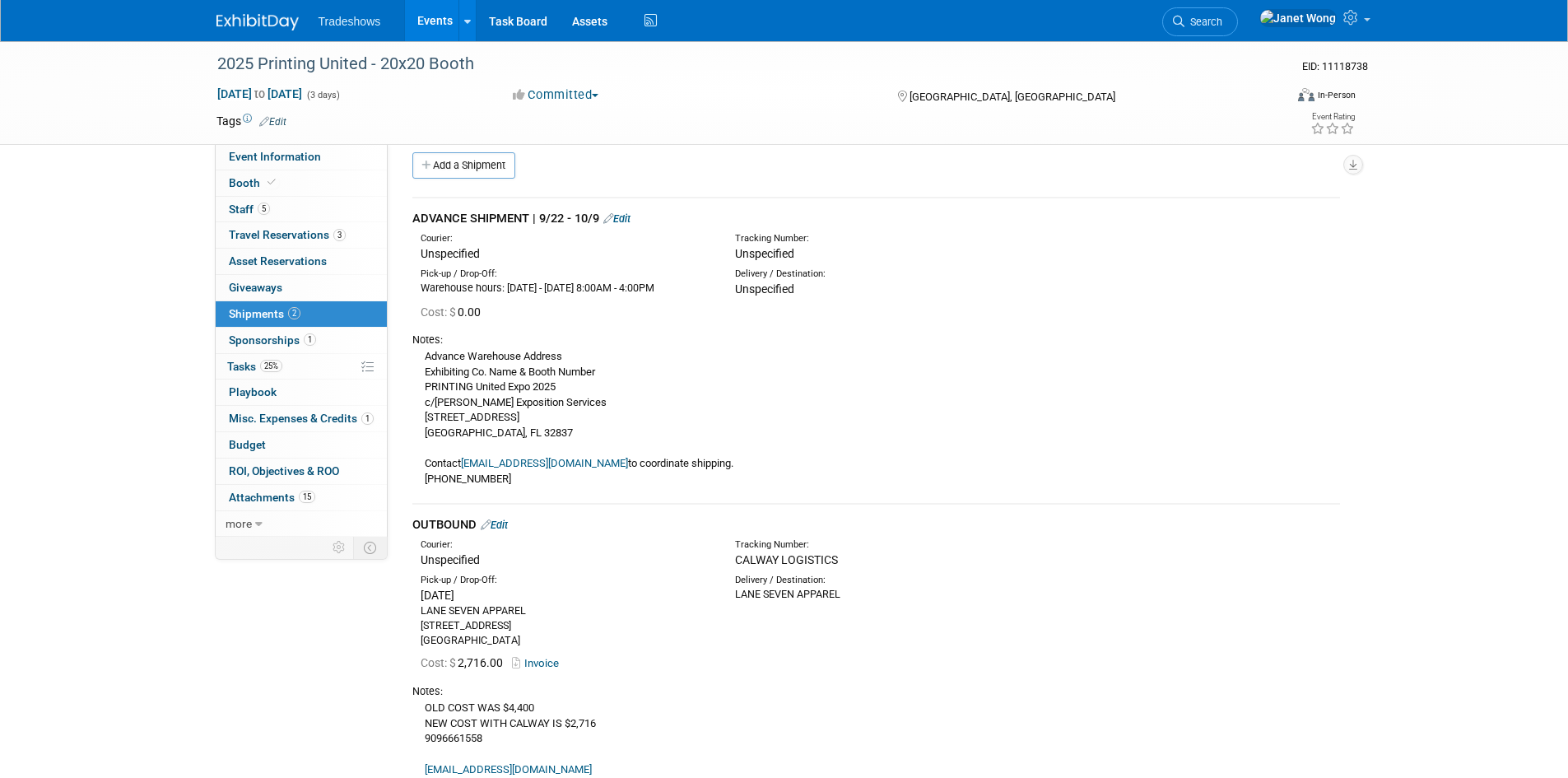
scroll to position [0, 0]
